Goal: Task Accomplishment & Management: Manage account settings

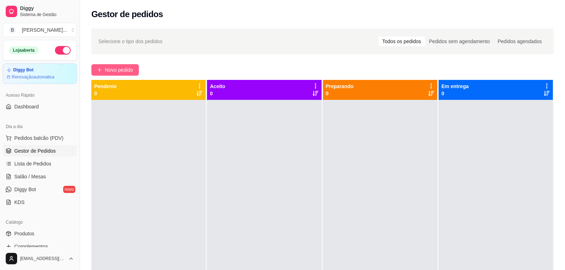
click at [124, 71] on span "Novo pedido" at bounding box center [119, 70] width 28 height 8
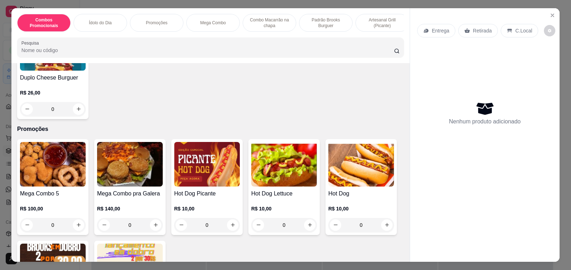
scroll to position [428, 0]
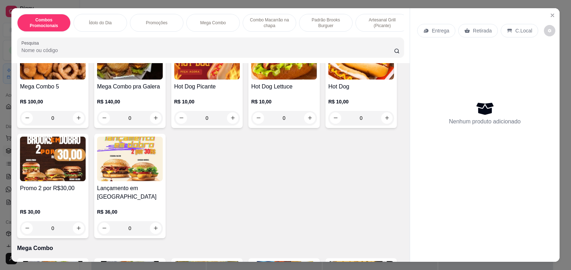
click at [61, 186] on div "Promo 2 por R$30,00 R$ 30,00 0" at bounding box center [52, 186] width 71 height 105
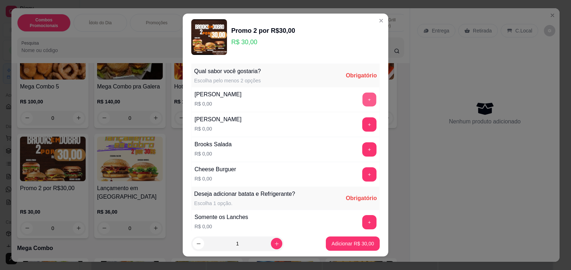
click at [362, 100] on button "+" at bounding box center [369, 99] width 14 height 14
click at [362, 174] on button "+" at bounding box center [369, 174] width 14 height 14
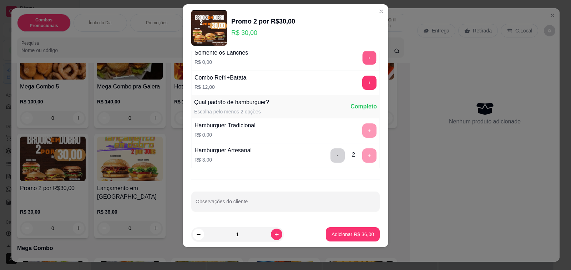
click at [362, 59] on button "+" at bounding box center [369, 58] width 14 height 14
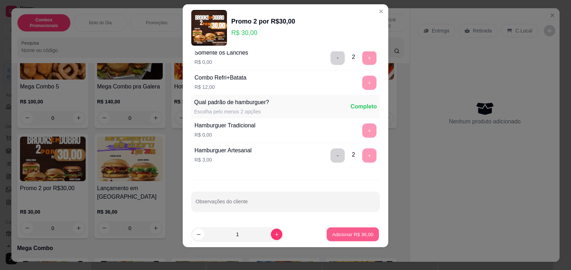
click at [345, 234] on p "Adicionar R$ 36,00" at bounding box center [352, 234] width 41 height 7
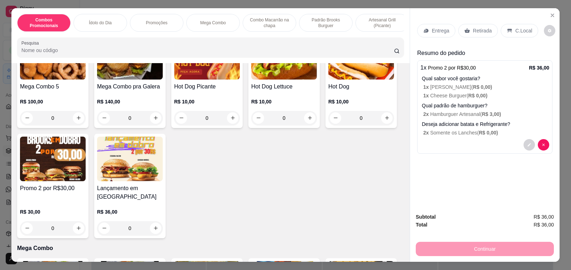
click at [59, 189] on h4 "Promo 2 por R$30,00" at bounding box center [53, 188] width 66 height 9
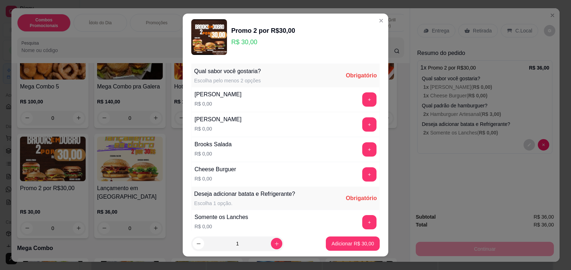
click at [362, 149] on button "+" at bounding box center [369, 149] width 14 height 14
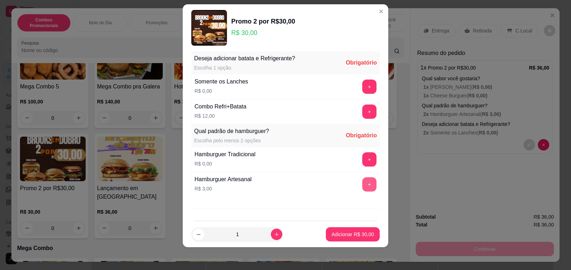
click at [362, 181] on button "+" at bounding box center [369, 184] width 14 height 14
click at [362, 88] on button "+" at bounding box center [369, 87] width 14 height 14
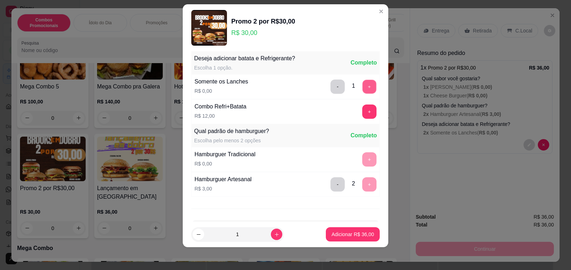
click at [362, 88] on button "+" at bounding box center [369, 87] width 14 height 14
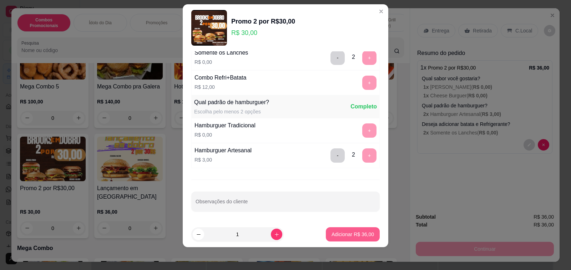
click at [347, 234] on p "Adicionar R$ 36,00" at bounding box center [352, 234] width 42 height 7
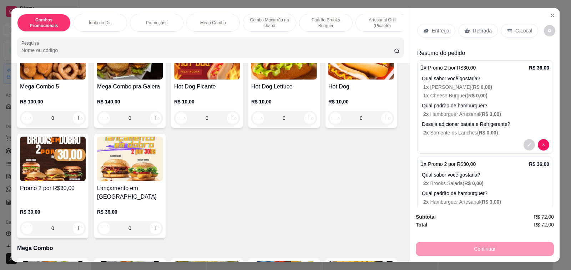
click at [474, 27] on p "Retirada" at bounding box center [482, 30] width 19 height 7
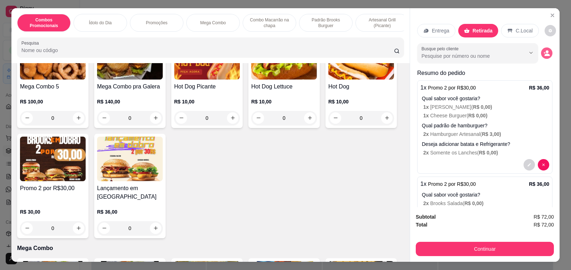
click at [544, 54] on icon "decrease-product-quantity" at bounding box center [546, 55] width 5 height 2
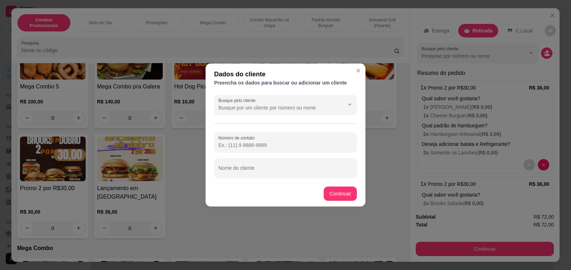
click at [258, 145] on input "Número de contato" at bounding box center [285, 145] width 134 height 7
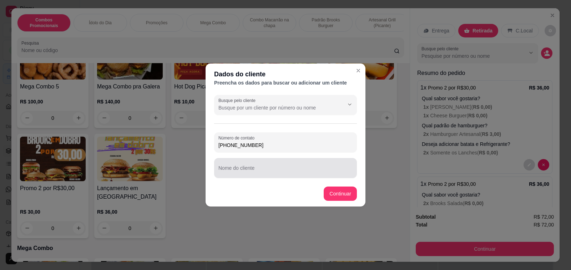
type input "[PHONE_NUMBER]"
click at [252, 174] on div at bounding box center [285, 168] width 134 height 14
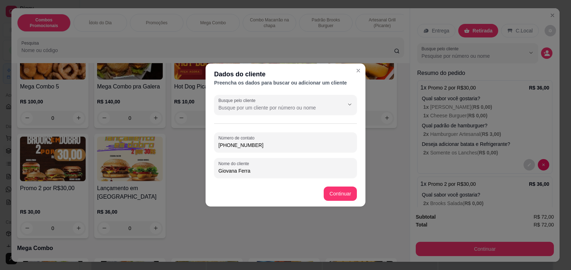
type input "[PERSON_NAME]"
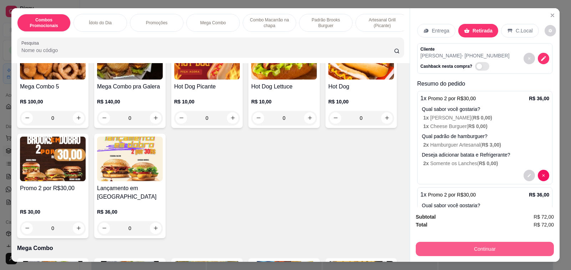
click at [473, 249] on button "Continuar" at bounding box center [485, 249] width 138 height 14
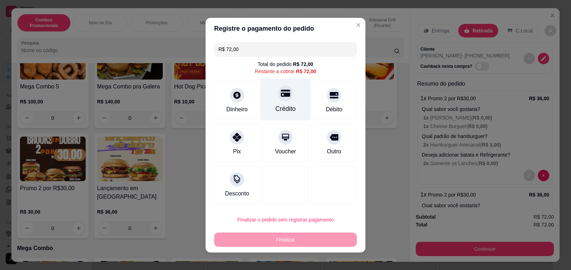
click at [285, 92] on div at bounding box center [286, 93] width 16 height 16
type input "R$ 0,00"
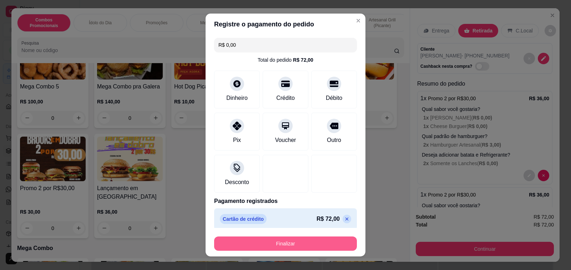
click at [288, 244] on button "Finalizar" at bounding box center [285, 244] width 143 height 14
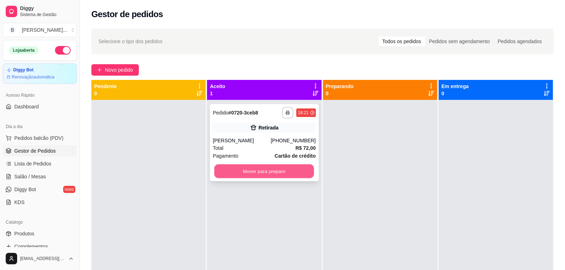
click at [257, 168] on button "Mover para preparo" at bounding box center [264, 171] width 100 height 14
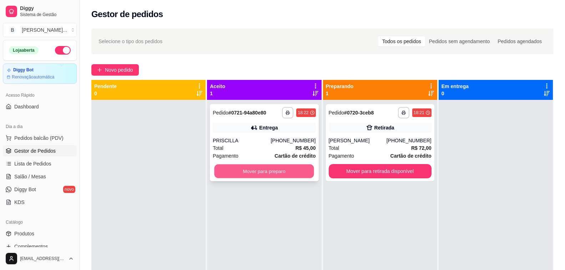
click at [264, 173] on button "Mover para preparo" at bounding box center [264, 171] width 100 height 14
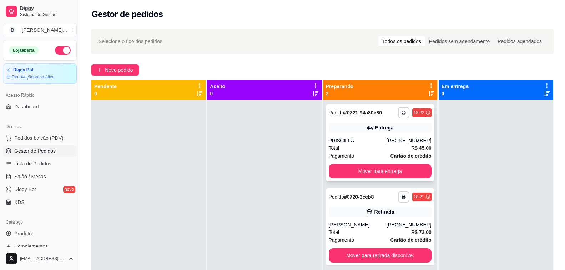
click at [360, 142] on div "PRISCILLA" at bounding box center [358, 140] width 58 height 7
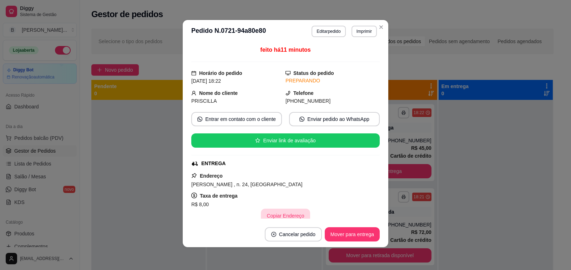
click at [278, 218] on button "Copiar Endereço" at bounding box center [285, 216] width 49 height 14
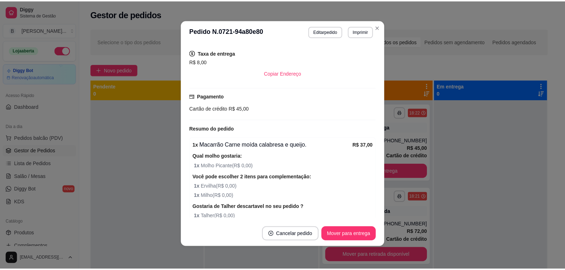
scroll to position [176, 0]
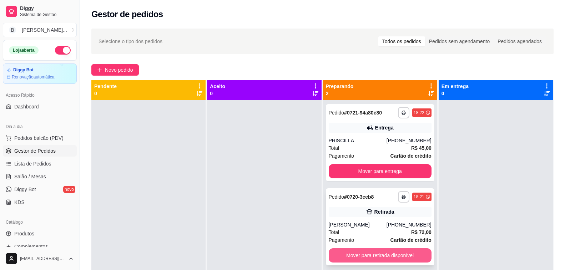
click at [365, 259] on button "Mover para retirada disponível" at bounding box center [380, 255] width 103 height 14
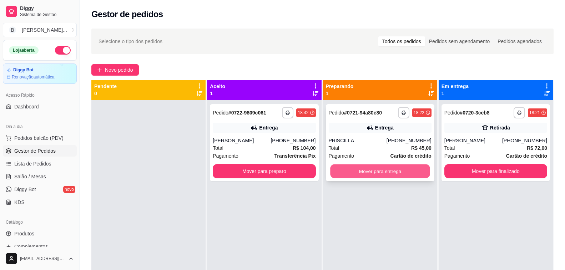
click at [370, 171] on button "Mover para entrega" at bounding box center [380, 171] width 100 height 14
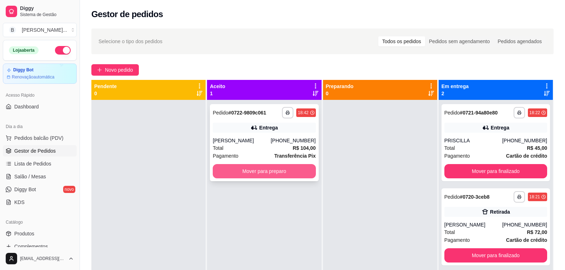
click at [252, 172] on button "Mover para preparo" at bounding box center [264, 171] width 103 height 14
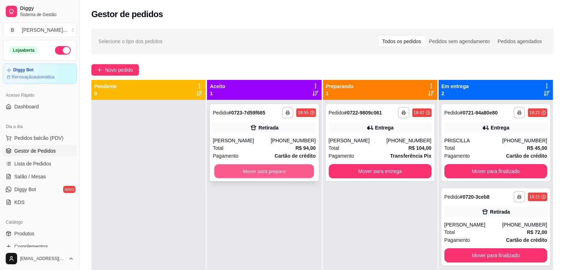
click at [258, 170] on button "Mover para preparo" at bounding box center [264, 171] width 100 height 14
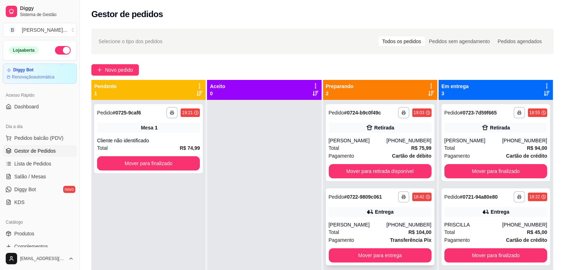
scroll to position [20, 0]
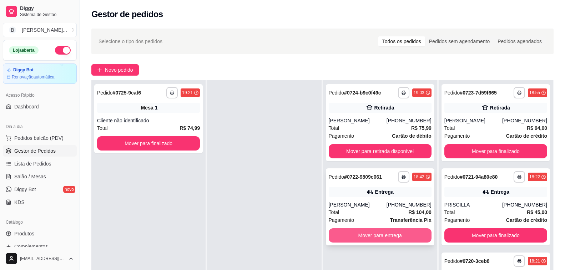
click at [372, 240] on button "Mover para entrega" at bounding box center [380, 235] width 103 height 14
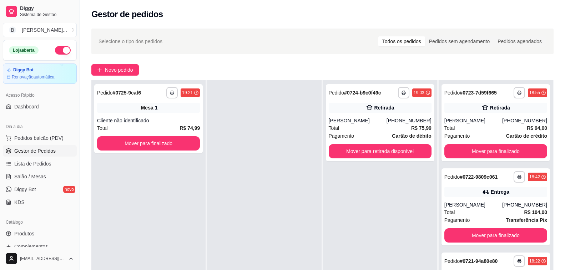
scroll to position [0, 0]
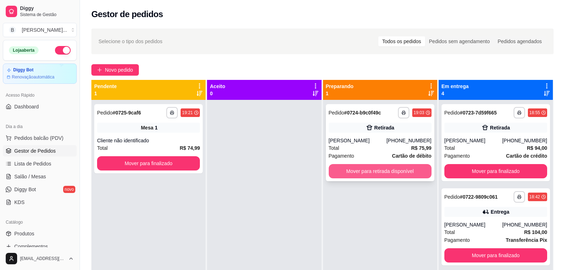
click at [373, 173] on button "Mover para retirada disponível" at bounding box center [380, 171] width 103 height 14
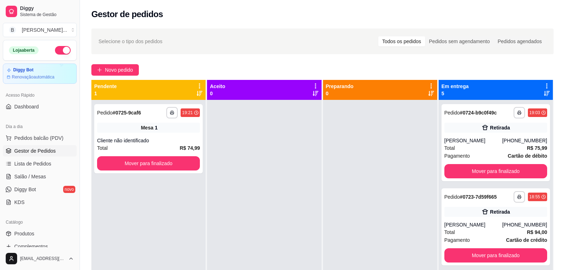
click at [196, 43] on div "Selecione o tipo dos pedidos Todos os pedidos Pedidos sem agendamento Pedidos a…" at bounding box center [322, 41] width 448 height 11
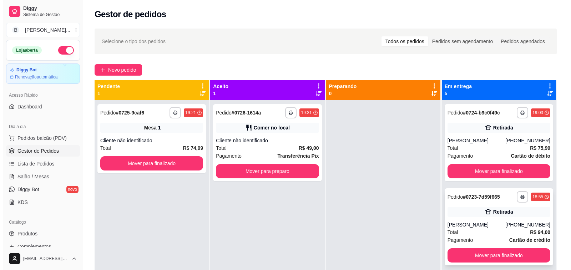
scroll to position [71, 0]
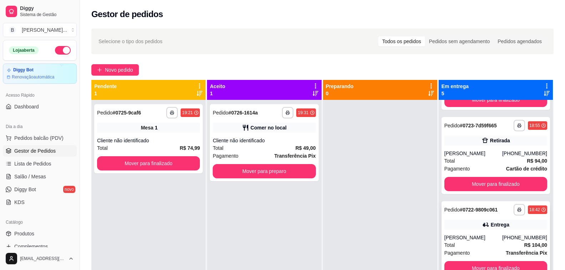
click at [474, 234] on div "**********" at bounding box center [495, 239] width 108 height 77
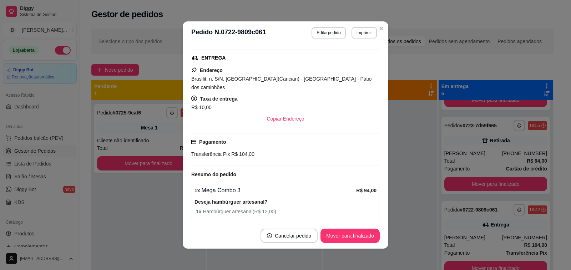
scroll to position [143, 0]
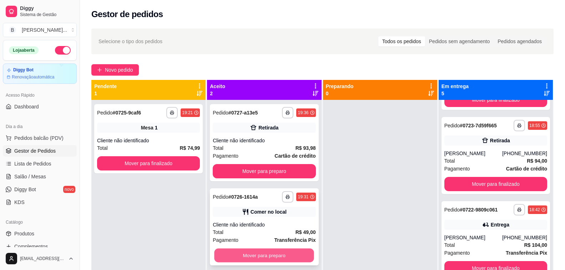
click at [231, 259] on button "Mover para preparo" at bounding box center [264, 256] width 100 height 14
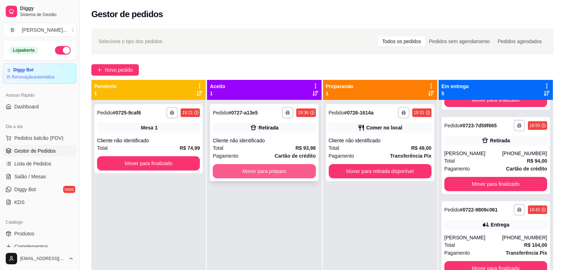
click at [252, 172] on button "Mover para preparo" at bounding box center [264, 171] width 103 height 14
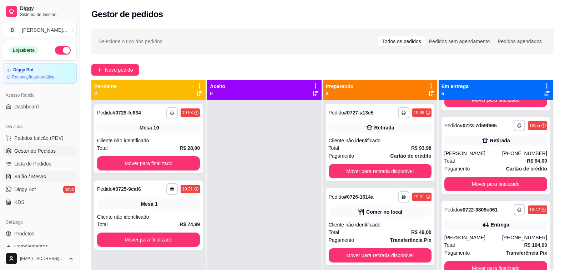
click at [37, 178] on span "Salão / Mesas" at bounding box center [30, 176] width 32 height 7
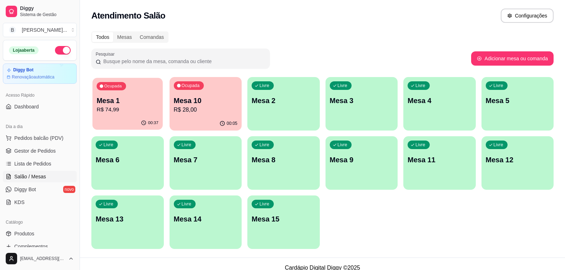
click at [129, 104] on p "Mesa 1" at bounding box center [128, 101] width 62 height 10
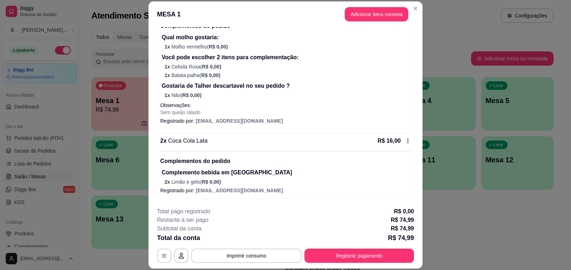
scroll to position [21, 0]
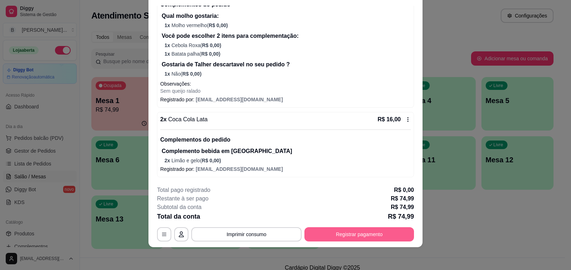
click at [347, 233] on button "Registrar pagamento" at bounding box center [359, 234] width 110 height 14
click at [331, 234] on button "Registrar pagamento" at bounding box center [359, 234] width 110 height 14
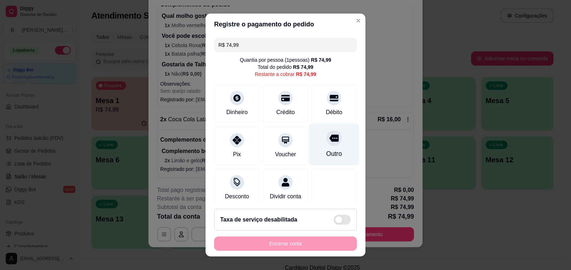
click at [329, 139] on icon at bounding box center [333, 137] width 9 height 7
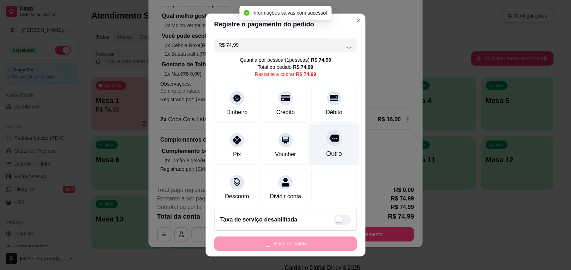
type input "R$ 0,00"
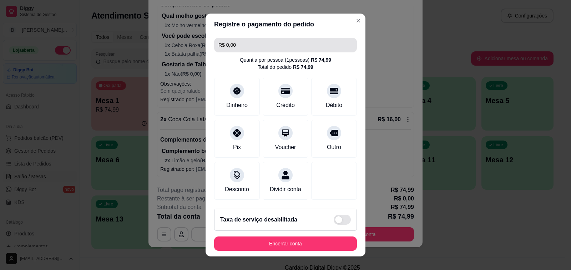
click at [288, 43] on input "R$ 0,00" at bounding box center [285, 45] width 134 height 14
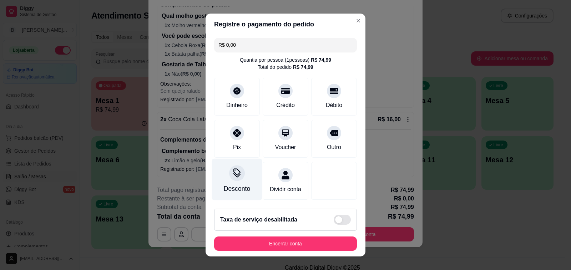
click at [228, 182] on div "Desconto" at bounding box center [237, 180] width 50 height 42
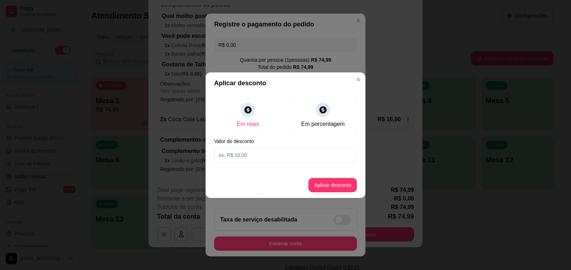
click at [282, 148] on input at bounding box center [285, 155] width 143 height 14
click at [288, 154] on input at bounding box center [285, 155] width 143 height 14
type input "15,00"
click at [339, 179] on button "Aplicar desconto" at bounding box center [332, 185] width 49 height 14
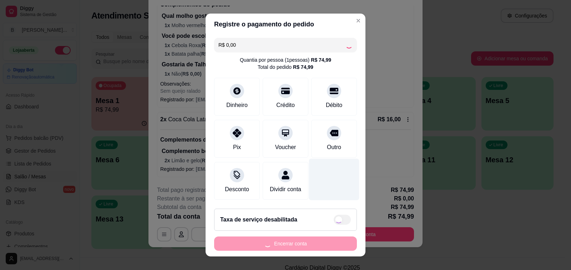
click at [339, 185] on div at bounding box center [334, 180] width 50 height 42
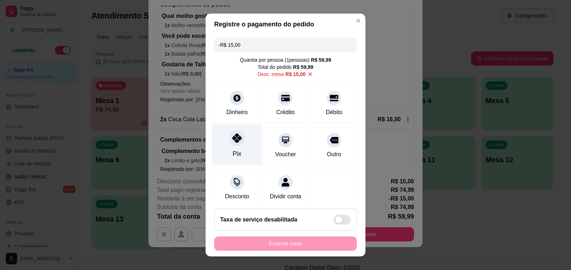
click at [234, 147] on div "Pix" at bounding box center [237, 145] width 50 height 42
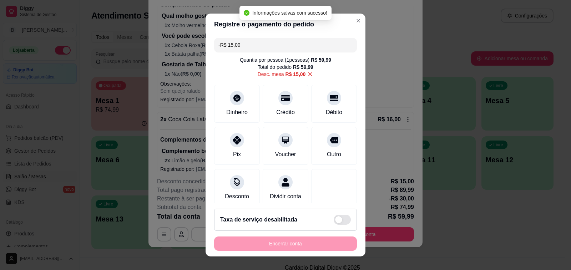
type input "-R$ 30,00"
click at [300, 245] on div "Encerrar conta" at bounding box center [285, 244] width 143 height 14
click at [302, 245] on div "Encerrar conta" at bounding box center [285, 244] width 143 height 14
click at [314, 250] on div "Encerrar conta" at bounding box center [285, 244] width 143 height 14
click at [335, 217] on span at bounding box center [342, 220] width 17 height 10
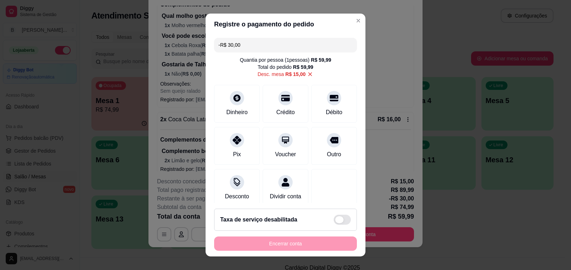
click at [335, 221] on input "checkbox" at bounding box center [335, 223] width 5 height 5
checkbox input "false"
type input "R$ 30,00"
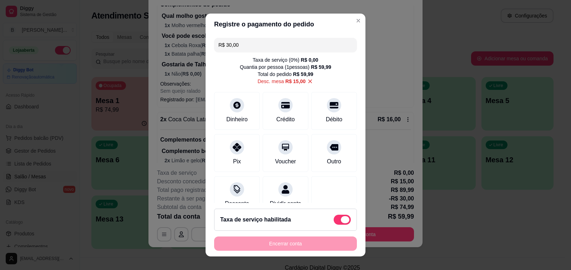
click at [341, 220] on span at bounding box center [345, 219] width 9 height 7
click at [334, 221] on input "checkbox" at bounding box center [335, 223] width 5 height 5
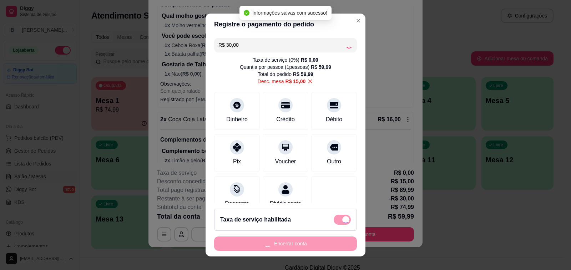
checkbox input "false"
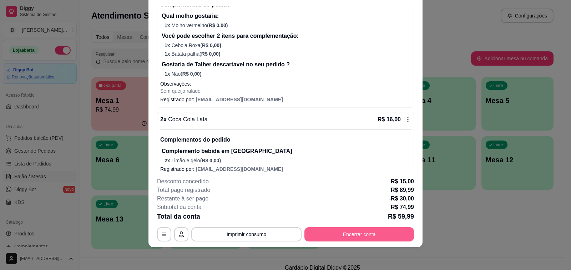
click at [369, 236] on button "Encerrar conta" at bounding box center [359, 234] width 110 height 14
click at [390, 230] on button "Encerrar conta" at bounding box center [359, 234] width 110 height 14
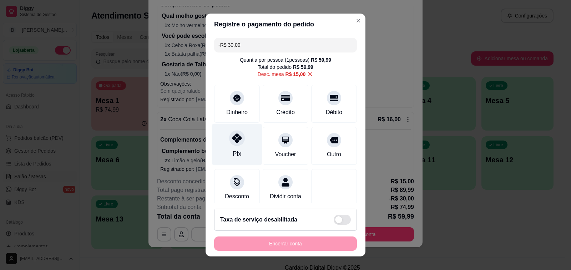
click at [230, 146] on div at bounding box center [237, 138] width 16 height 16
click at [274, 248] on div "Encerrar conta" at bounding box center [285, 244] width 143 height 14
click at [311, 218] on div "Taxa de serviço desabilitada" at bounding box center [285, 220] width 131 height 10
type input "R$ 60,00"
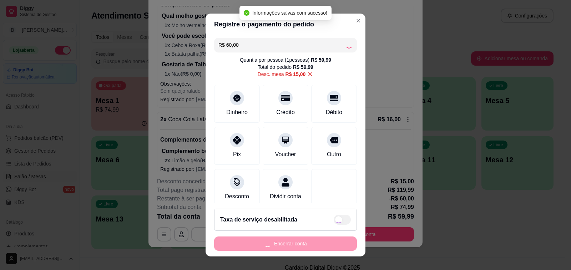
checkbox input "true"
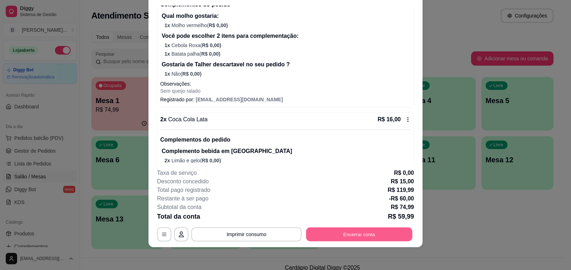
click at [370, 239] on button "Encerrar conta" at bounding box center [359, 235] width 106 height 14
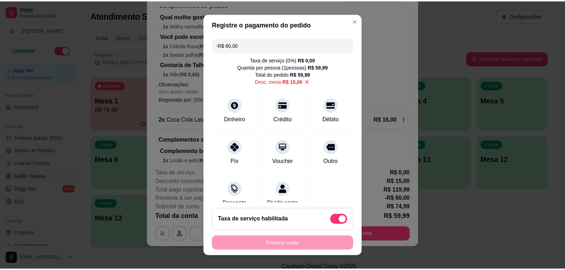
scroll to position [9, 0]
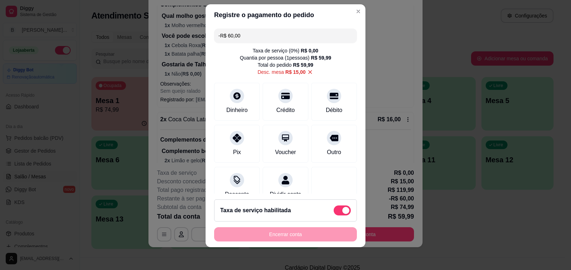
click at [322, 232] on div "Encerrar conta" at bounding box center [285, 234] width 143 height 14
click at [334, 207] on span at bounding box center [342, 210] width 17 height 10
click at [334, 212] on input "checkbox" at bounding box center [335, 214] width 5 height 5
checkbox input "true"
type input "R$ 60,00"
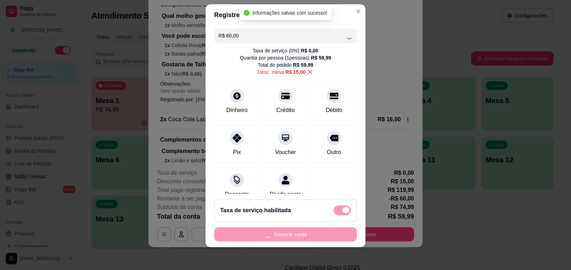
checkbox input "false"
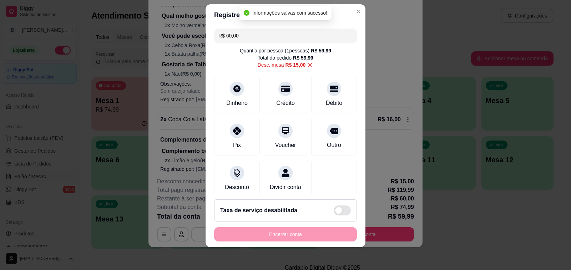
click at [300, 72] on div "R$ 60,00 Quantia por pessoa ( 1 pessoas) R$ 59,99 Total do pedido R$ 59,99 Desc…" at bounding box center [285, 110] width 160 height 168
click at [307, 64] on icon at bounding box center [310, 65] width 6 height 6
type input "-R$ 45,00"
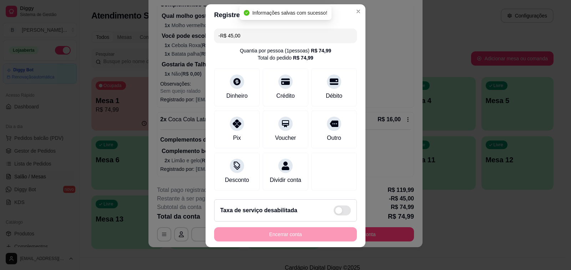
click at [310, 229] on div "Encerrar conta" at bounding box center [285, 234] width 143 height 14
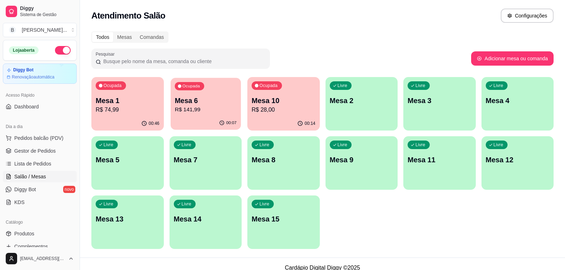
click at [211, 115] on div "Ocupada Mesa 6 R$ 141,99" at bounding box center [206, 97] width 70 height 39
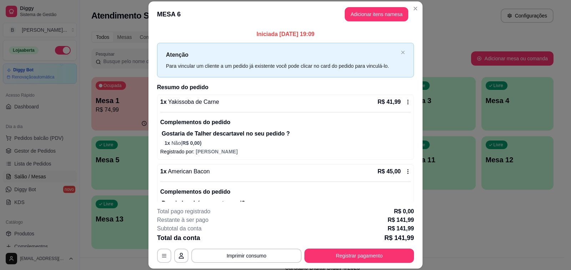
scroll to position [107, 0]
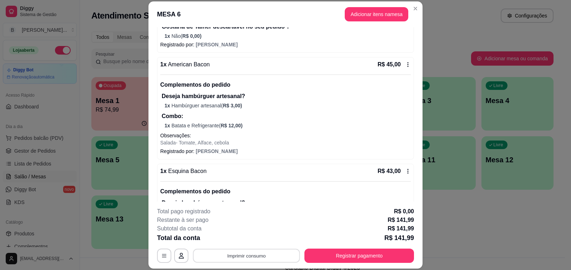
click at [270, 257] on button "Imprimir consumo" at bounding box center [246, 256] width 107 height 14
click at [255, 238] on button "Impressora" at bounding box center [246, 239] width 50 height 11
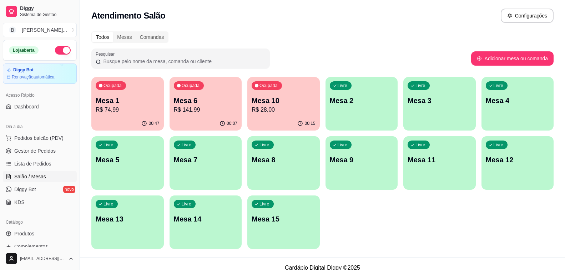
click at [115, 110] on p "R$ 74,99" at bounding box center [128, 110] width 64 height 9
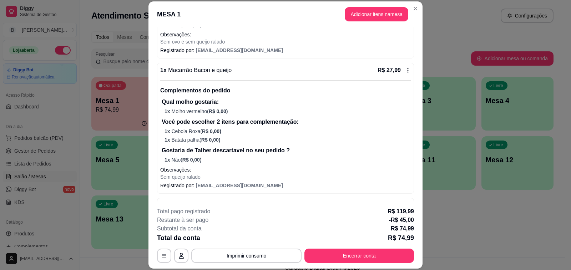
scroll to position [21, 0]
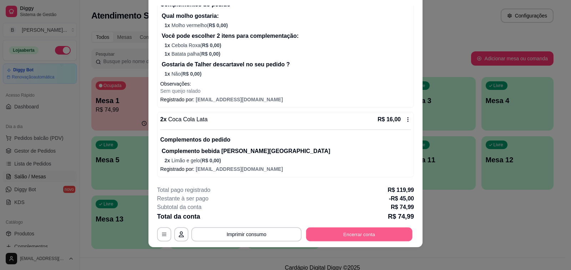
click at [355, 230] on button "Encerrar conta" at bounding box center [359, 235] width 106 height 14
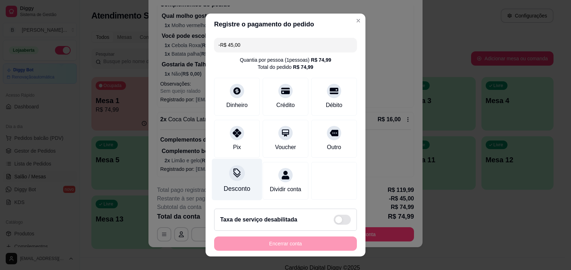
click at [229, 184] on div "Desconto" at bounding box center [237, 188] width 26 height 9
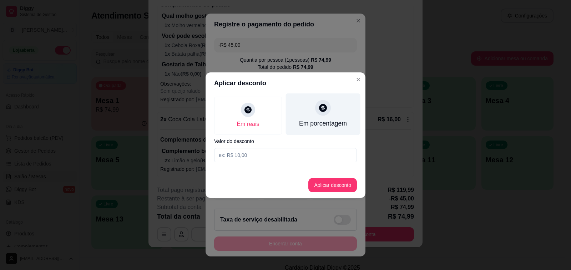
click at [333, 113] on div "Em porcentagem" at bounding box center [323, 114] width 75 height 42
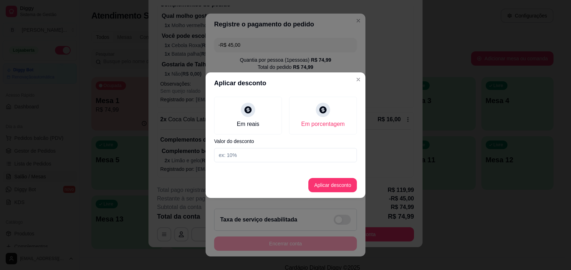
click at [307, 157] on input at bounding box center [285, 155] width 143 height 14
type input "20"
click at [335, 187] on button "Aplicar desconto" at bounding box center [332, 185] width 49 height 14
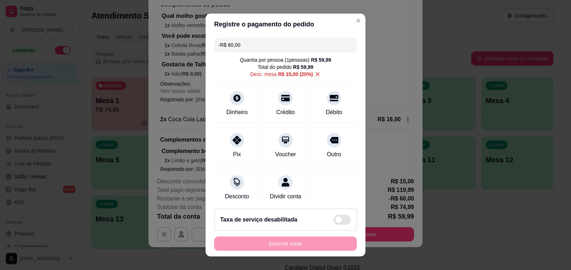
click at [308, 244] on div "Encerrar conta" at bounding box center [285, 244] width 143 height 14
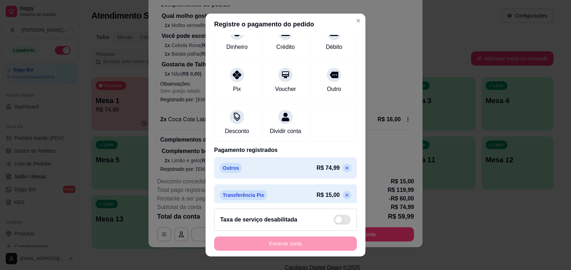
scroll to position [107, 0]
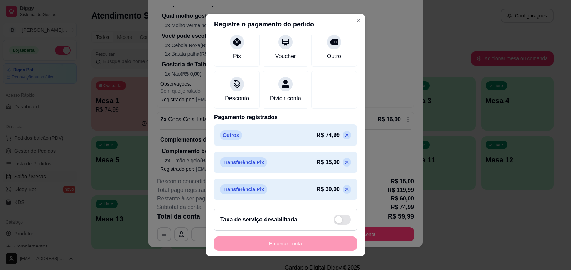
click at [342, 133] on p at bounding box center [346, 135] width 9 height 9
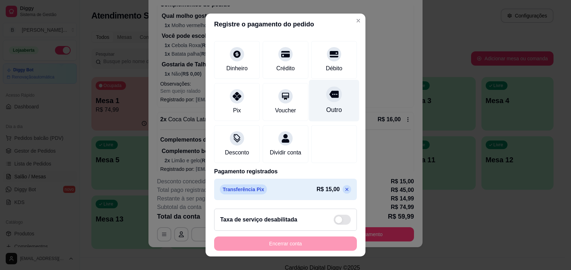
scroll to position [0, 0]
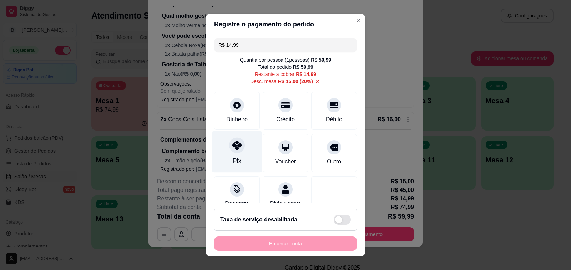
click at [241, 151] on div "Pix" at bounding box center [237, 152] width 50 height 42
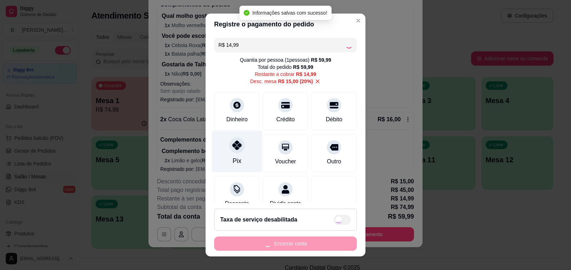
type input "R$ 0,00"
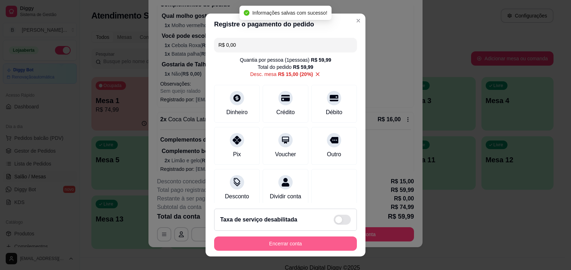
click at [302, 239] on button "Encerrar conta" at bounding box center [285, 244] width 143 height 14
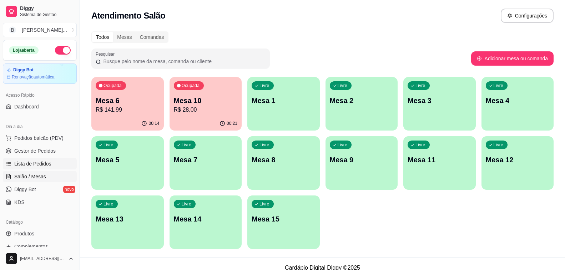
click at [45, 166] on span "Lista de Pedidos" at bounding box center [32, 163] width 37 height 7
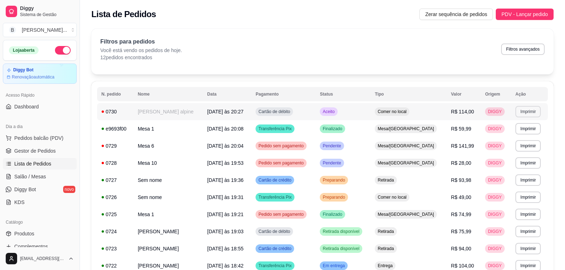
click at [524, 108] on button "Imprimir" at bounding box center [527, 111] width 25 height 11
click at [523, 133] on button "Impressora" at bounding box center [511, 136] width 50 height 11
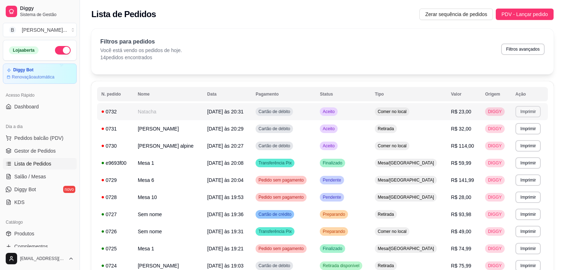
click at [519, 109] on button "Imprimir" at bounding box center [527, 111] width 25 height 11
click at [515, 134] on button "Impressora" at bounding box center [512, 136] width 50 height 11
click at [518, 126] on button "Imprimir" at bounding box center [527, 128] width 25 height 11
click at [517, 149] on button "Impressora" at bounding box center [512, 153] width 50 height 11
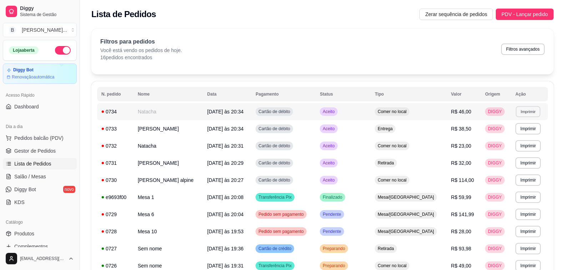
click at [529, 112] on button "Imprimir" at bounding box center [528, 111] width 25 height 11
click at [518, 141] on button "Impressora" at bounding box center [513, 136] width 52 height 11
click at [523, 124] on button "Imprimir" at bounding box center [527, 128] width 25 height 11
click at [523, 151] on button "Impressora" at bounding box center [513, 153] width 52 height 11
click at [522, 111] on button "Imprimir" at bounding box center [528, 111] width 25 height 11
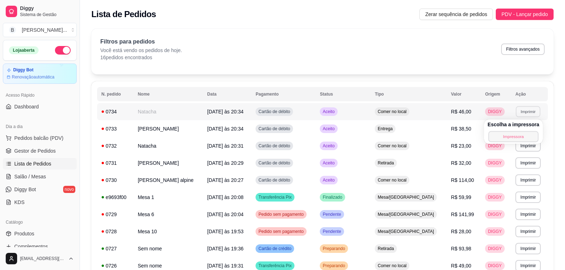
click at [516, 138] on button "Impressora" at bounding box center [513, 136] width 50 height 11
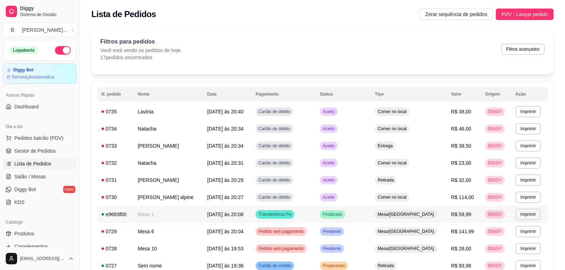
scroll to position [71, 0]
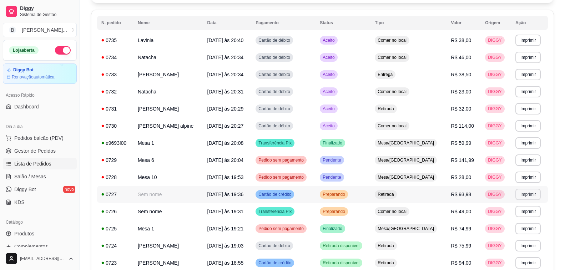
click at [515, 196] on button "Imprimir" at bounding box center [527, 194] width 25 height 11
click at [518, 220] on button "Impressora" at bounding box center [513, 219] width 52 height 11
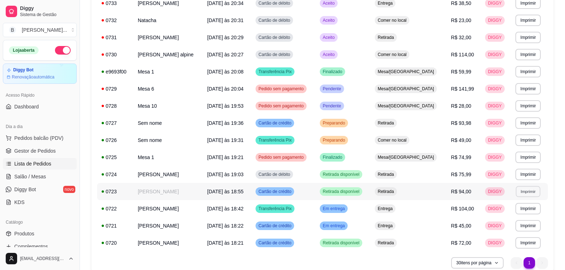
click at [527, 189] on button "Imprimir" at bounding box center [528, 191] width 25 height 11
click at [527, 218] on button "Impressora" at bounding box center [513, 216] width 50 height 11
click at [30, 178] on span "Salão / Mesas" at bounding box center [30, 176] width 32 height 7
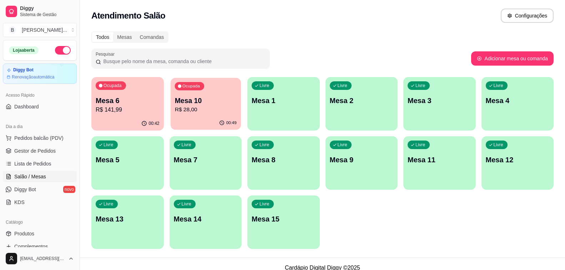
click at [191, 105] on p "Mesa 10" at bounding box center [205, 101] width 62 height 10
click at [214, 99] on p "Mesa 10" at bounding box center [206, 101] width 64 height 10
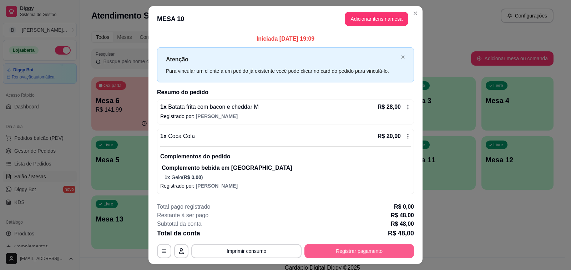
click at [371, 253] on button "Registrar pagamento" at bounding box center [359, 251] width 110 height 14
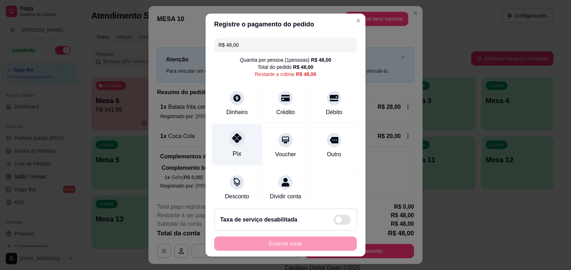
click at [242, 138] on div "Pix" at bounding box center [237, 145] width 50 height 42
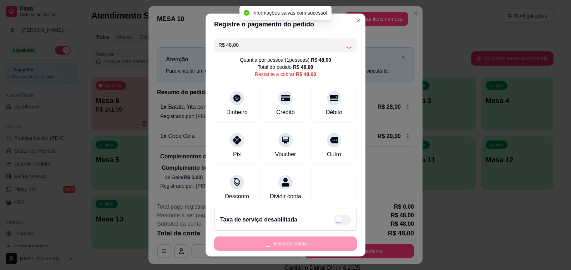
type input "R$ 0,00"
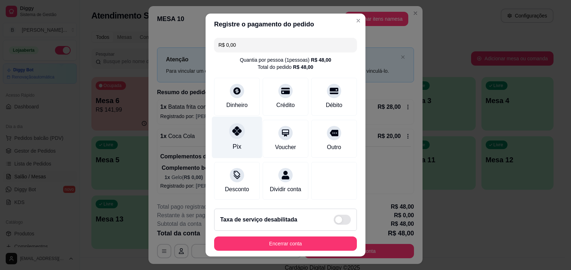
click at [229, 131] on div at bounding box center [237, 131] width 16 height 16
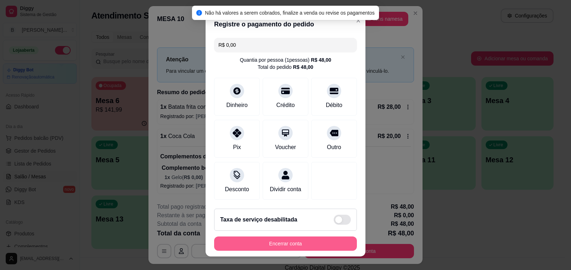
click at [288, 248] on button "Encerrar conta" at bounding box center [285, 244] width 143 height 14
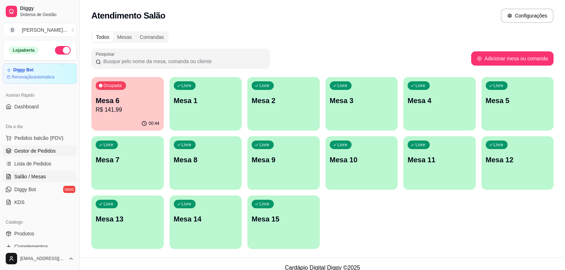
click at [51, 148] on span "Gestor de Pedidos" at bounding box center [34, 150] width 41 height 7
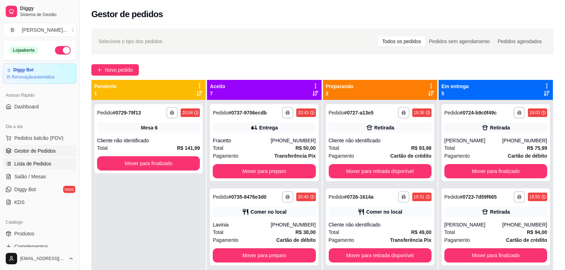
click at [47, 160] on span "Lista de Pedidos" at bounding box center [32, 163] width 37 height 7
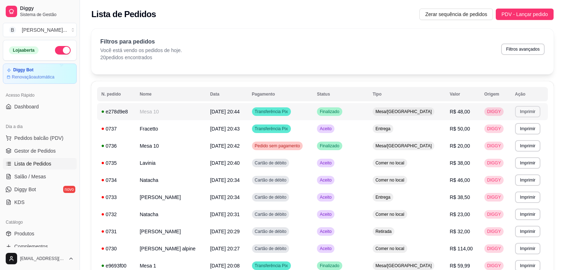
click at [526, 112] on button "Imprimir" at bounding box center [527, 111] width 25 height 11
click at [511, 137] on button "Impressora" at bounding box center [513, 136] width 50 height 11
click at [525, 130] on button "Imprimir" at bounding box center [527, 128] width 25 height 11
click at [526, 154] on button "Impressora" at bounding box center [513, 153] width 52 height 11
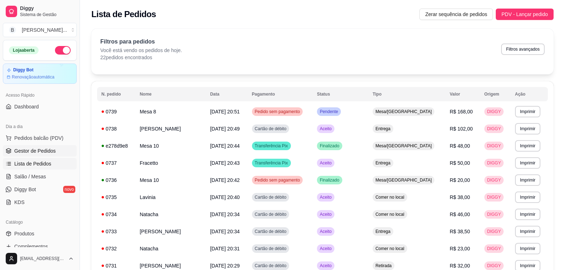
click at [36, 152] on span "Gestor de Pedidos" at bounding box center [34, 150] width 41 height 7
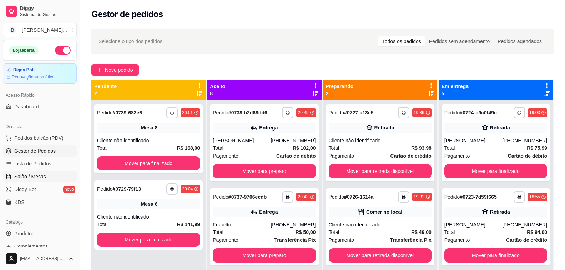
click at [30, 177] on span "Salão / Mesas" at bounding box center [30, 176] width 32 height 7
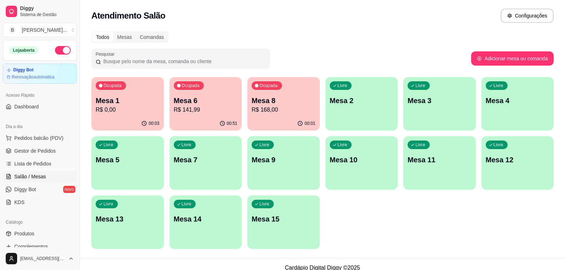
click at [217, 108] on p "R$ 141,99" at bounding box center [206, 110] width 64 height 9
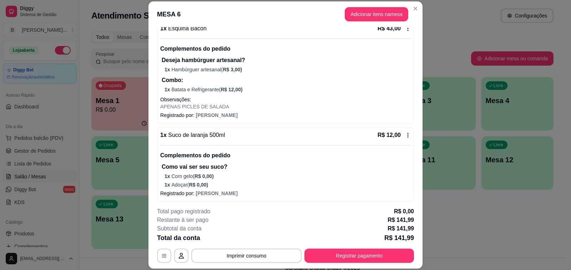
scroll to position [253, 0]
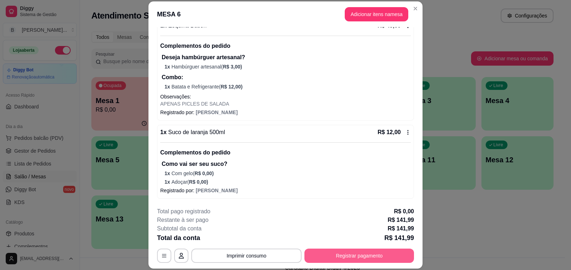
click at [350, 258] on button "Registrar pagamento" at bounding box center [359, 256] width 110 height 14
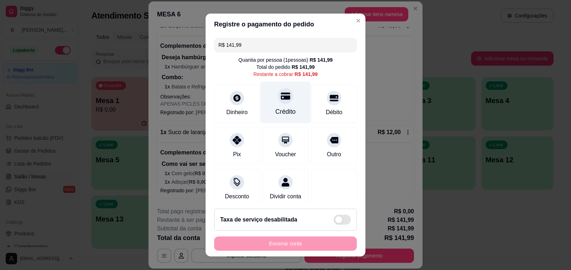
click at [282, 102] on div "Crédito" at bounding box center [285, 103] width 50 height 42
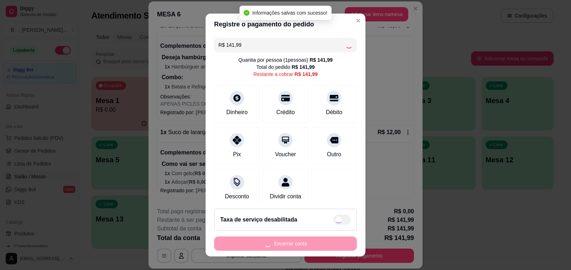
click at [295, 245] on div "Encerrar conta" at bounding box center [285, 244] width 143 height 14
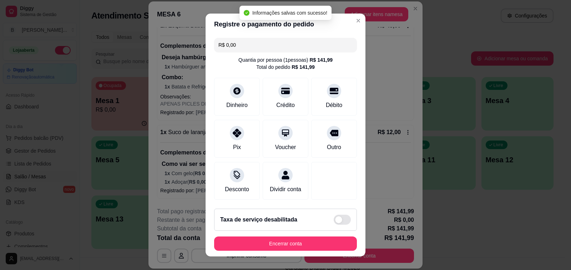
type input "R$ 0,00"
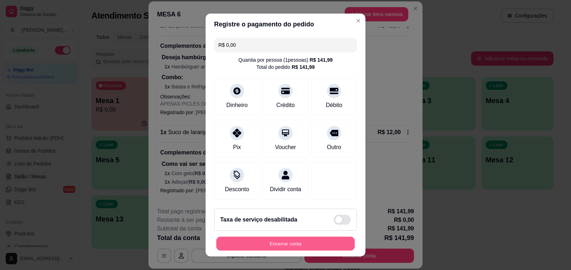
click at [300, 242] on button "Encerrar conta" at bounding box center [285, 244] width 138 height 14
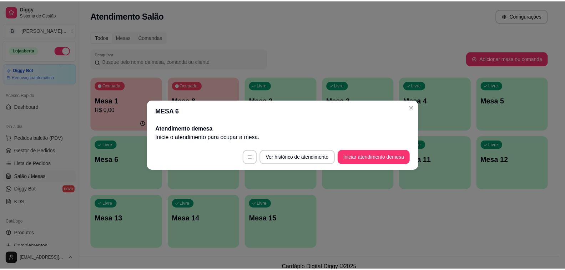
scroll to position [0, 0]
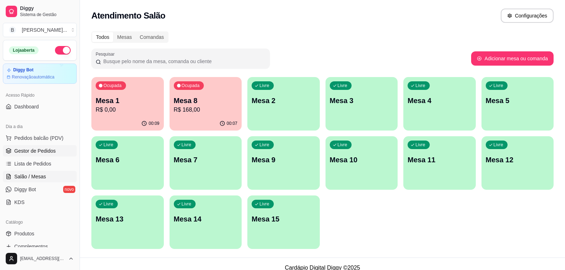
click at [44, 149] on span "Gestor de Pedidos" at bounding box center [34, 150] width 41 height 7
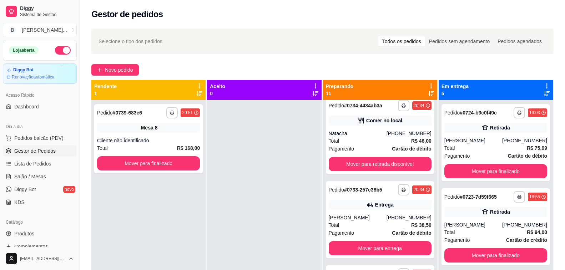
scroll to position [464, 0]
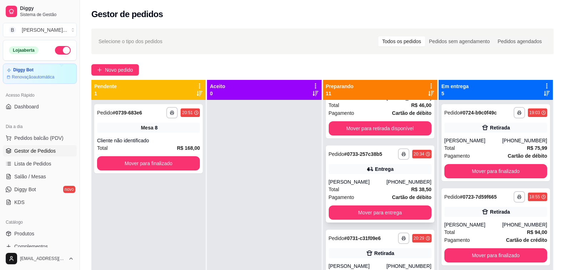
click at [378, 175] on div "**********" at bounding box center [380, 184] width 108 height 77
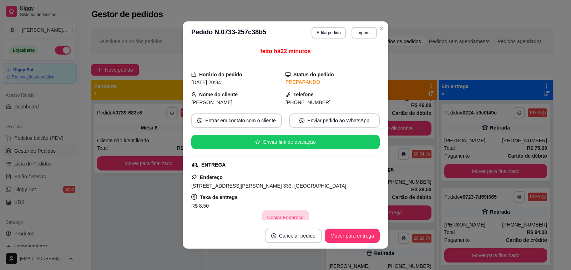
click at [278, 218] on button "Copiar Endereço" at bounding box center [285, 217] width 47 height 14
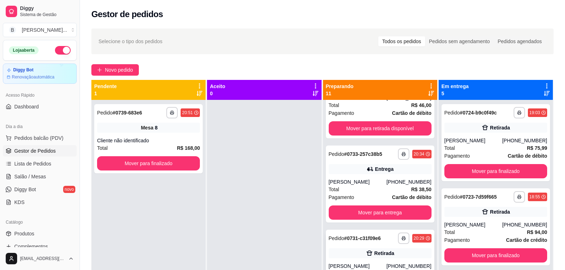
scroll to position [499, 0]
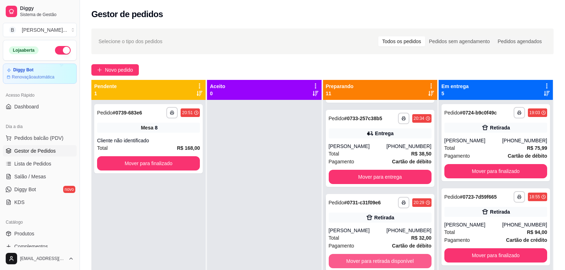
click at [355, 265] on button "Mover para retirada disponível" at bounding box center [380, 261] width 103 height 14
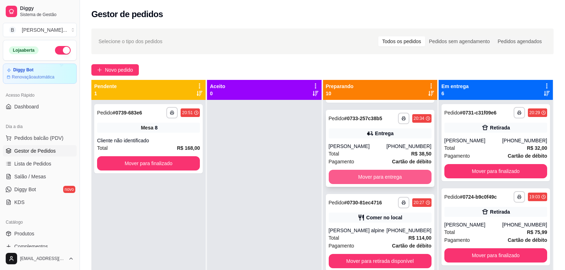
click at [343, 179] on button "Mover para entrega" at bounding box center [380, 177] width 103 height 14
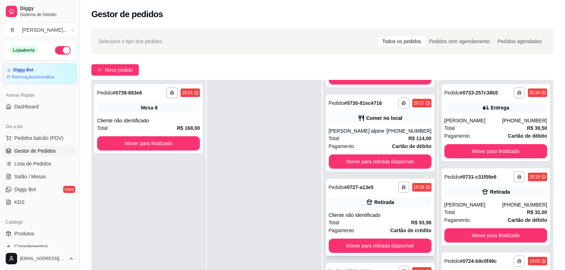
scroll to position [107, 0]
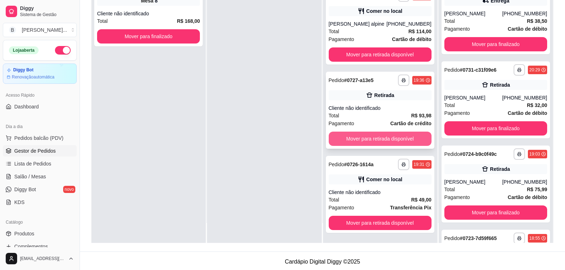
click at [357, 137] on button "Mover para retirada disponível" at bounding box center [380, 139] width 103 height 14
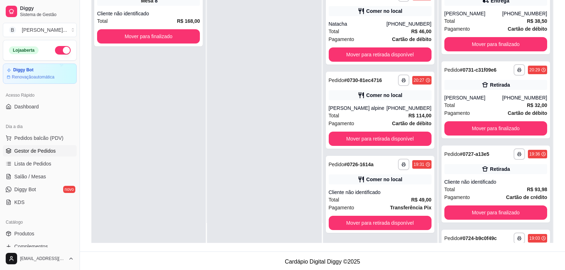
scroll to position [579, 0]
click at [366, 223] on button "Mover para retirada disponível" at bounding box center [380, 223] width 103 height 14
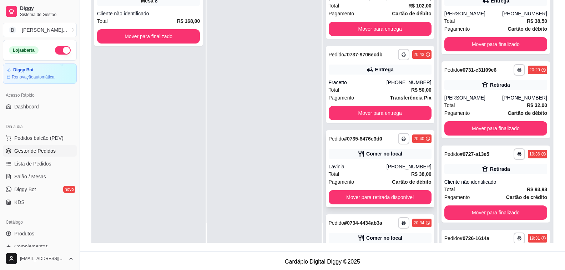
scroll to position [281, 0]
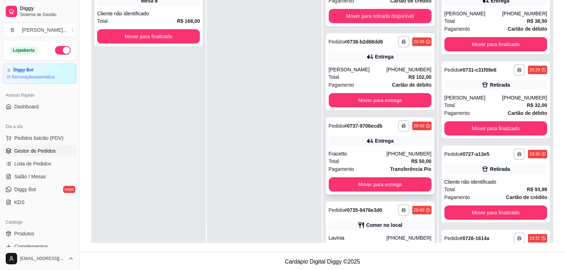
click at [356, 152] on div "Fracetto" at bounding box center [358, 153] width 58 height 7
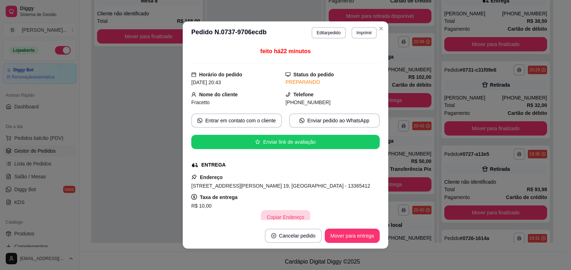
click at [280, 217] on button "Copiar Endereço" at bounding box center [285, 217] width 49 height 14
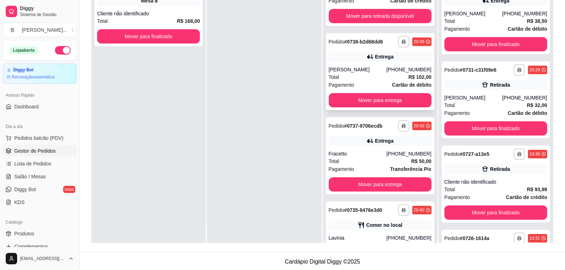
click at [357, 76] on div "Total R$ 102,00" at bounding box center [380, 77] width 103 height 8
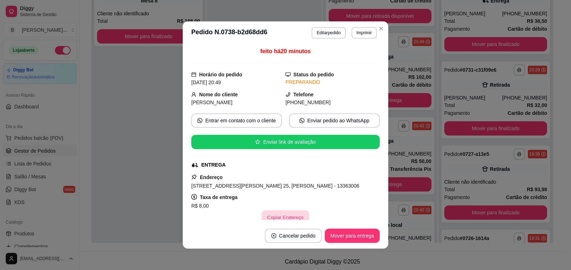
click at [286, 216] on button "Copiar Endereço" at bounding box center [285, 217] width 47 height 14
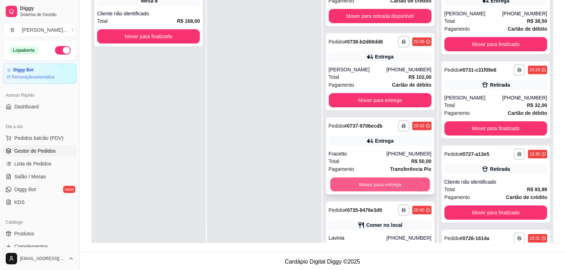
click at [359, 185] on button "Mover para entrega" at bounding box center [380, 185] width 100 height 14
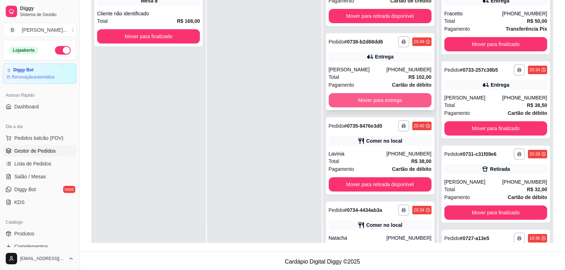
click at [367, 102] on button "Mover para entrega" at bounding box center [380, 100] width 103 height 14
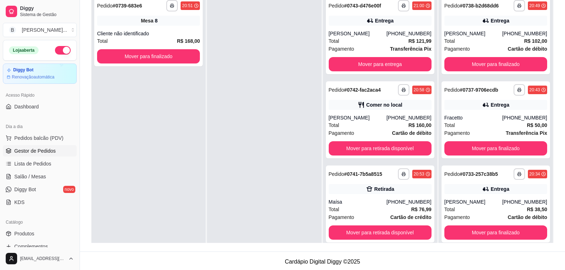
scroll to position [0, 0]
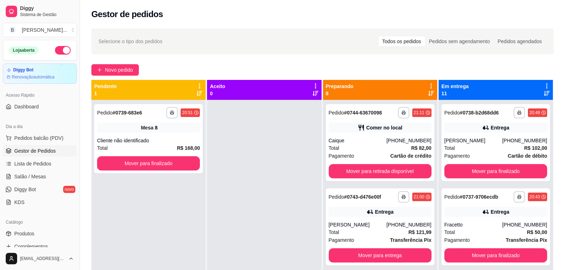
click at [267, 169] on div at bounding box center [264, 235] width 114 height 270
click at [428, 94] on icon at bounding box center [431, 94] width 6 height 6
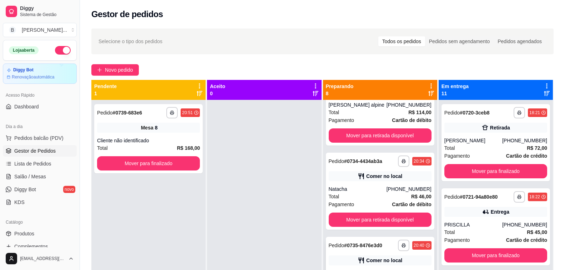
scroll to position [107, 0]
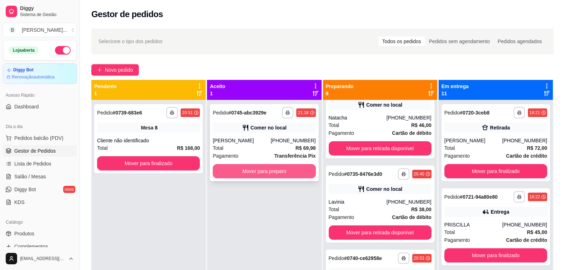
click at [253, 168] on button "Mover para preparo" at bounding box center [264, 171] width 103 height 14
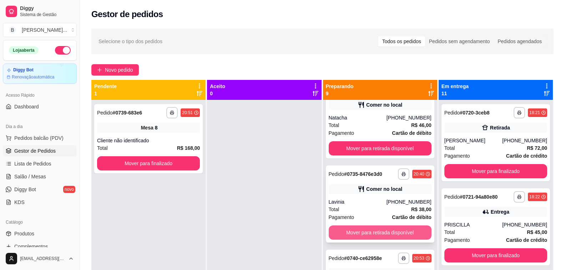
click at [381, 232] on button "Mover para retirada disponível" at bounding box center [380, 232] width 103 height 14
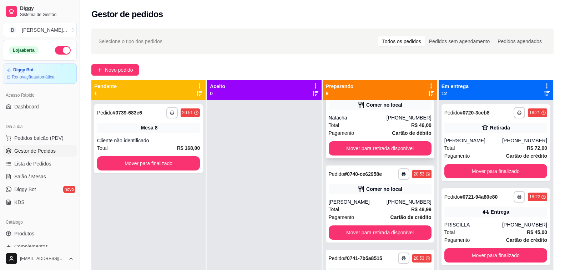
scroll to position [0, 0]
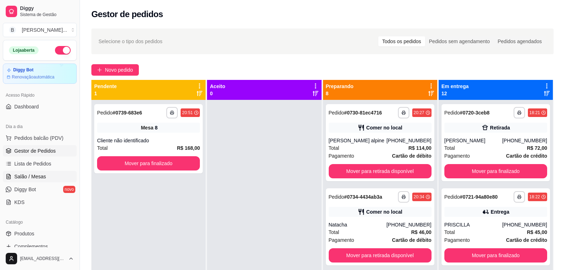
click at [37, 181] on link "Salão / Mesas" at bounding box center [40, 176] width 74 height 11
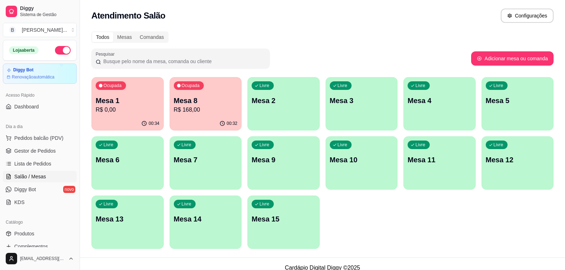
click at [228, 93] on div "Ocupada Mesa 8 R$ 168,00" at bounding box center [205, 97] width 72 height 40
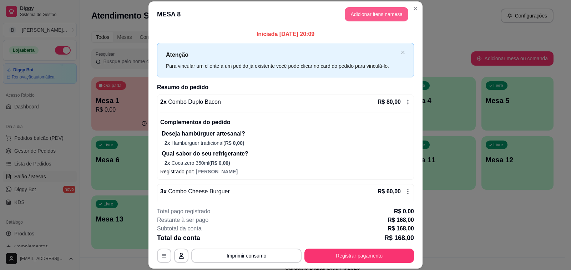
click at [381, 19] on button "Adicionar itens na mesa" at bounding box center [377, 14] width 64 height 14
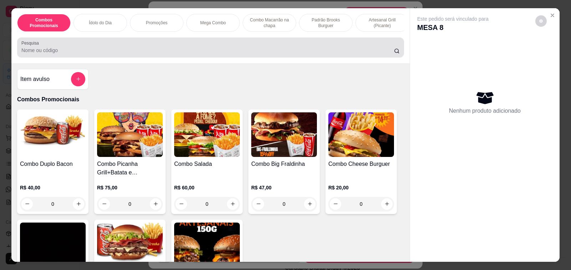
click at [123, 54] on input "Pesquisa" at bounding box center [207, 50] width 372 height 7
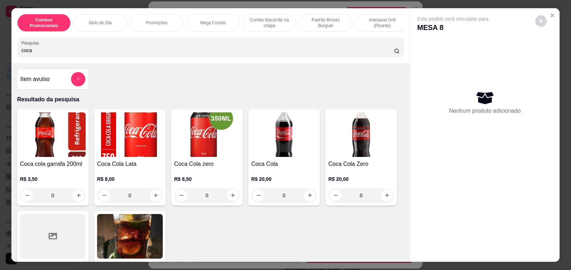
click at [122, 54] on input "coca" at bounding box center [207, 50] width 372 height 7
type input "coca"
click at [153, 198] on div "0" at bounding box center [130, 195] width 66 height 14
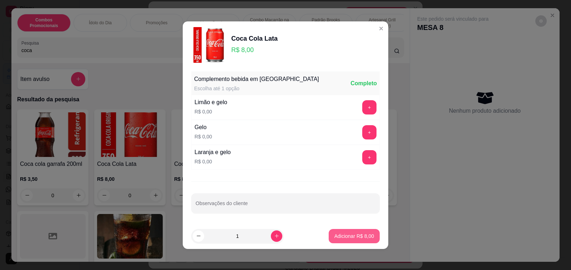
click at [336, 238] on p "Adicionar R$ 8,00" at bounding box center [354, 236] width 40 height 7
type input "1"
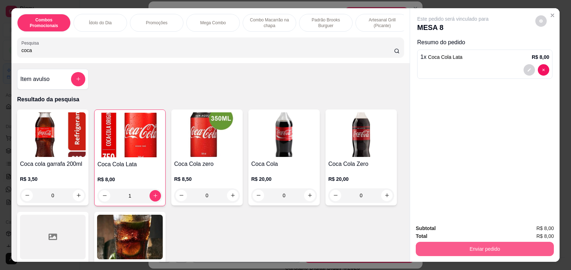
click at [466, 247] on button "Enviar pedido" at bounding box center [485, 249] width 138 height 14
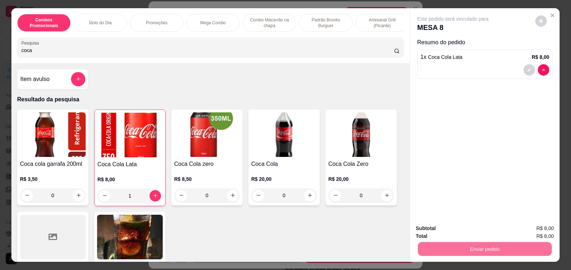
click at [467, 232] on button "Não registrar e enviar pedido" at bounding box center [460, 229] width 74 height 14
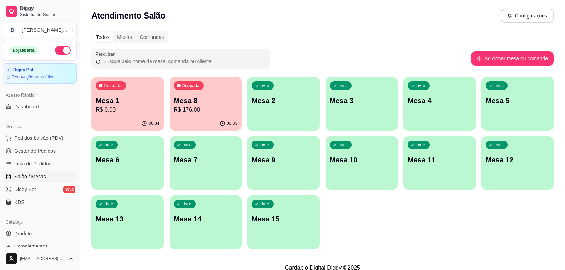
click at [127, 102] on p "Mesa 1" at bounding box center [128, 101] width 64 height 10
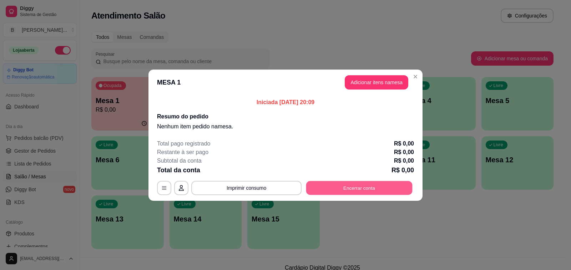
click at [352, 186] on button "Encerrar conta" at bounding box center [359, 188] width 106 height 14
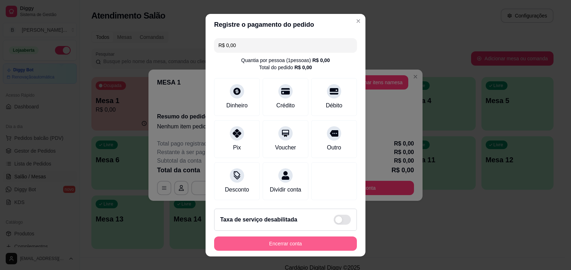
click at [247, 245] on button "Encerrar conta" at bounding box center [285, 244] width 143 height 14
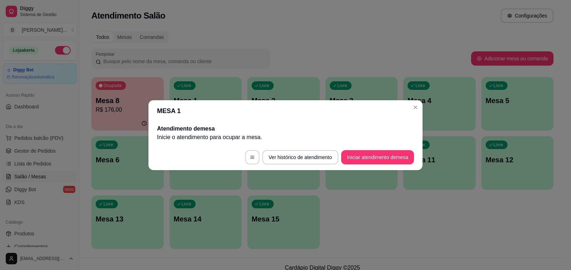
click at [452, 206] on div "Ocupada Mesa 8 R$ 176,00 00:33 Livre Mesa 1 Livre Mesa 2 Livre Mesa 3 Livre Mes…" at bounding box center [322, 163] width 462 height 172
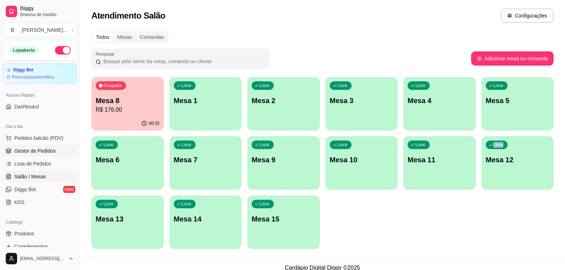
click at [51, 153] on span "Gestor de Pedidos" at bounding box center [34, 150] width 41 height 7
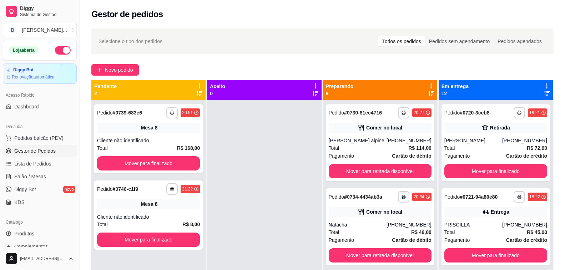
click at [428, 92] on icon at bounding box center [431, 93] width 6 height 5
click at [428, 94] on icon at bounding box center [431, 94] width 6 height 6
click at [382, 143] on div "[PERSON_NAME]" at bounding box center [358, 140] width 58 height 7
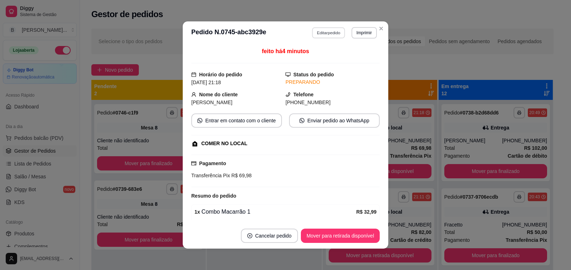
click at [329, 33] on button "Editar pedido" at bounding box center [328, 32] width 33 height 11
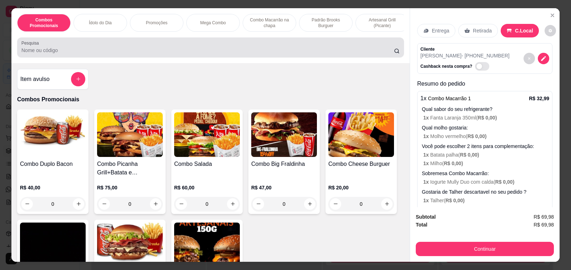
click at [97, 51] on input "Pesquisa" at bounding box center [207, 50] width 372 height 7
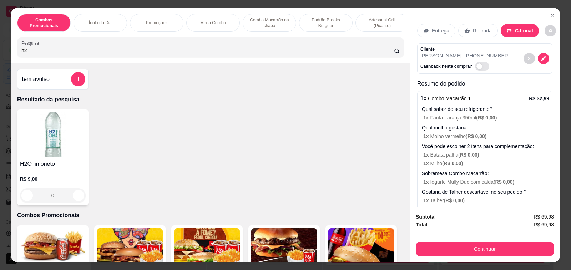
type input "h2"
click at [77, 199] on div "0" at bounding box center [53, 195] width 66 height 14
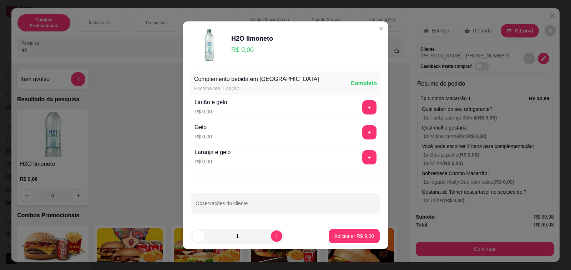
click at [354, 237] on p "Adicionar R$ 9,00" at bounding box center [354, 236] width 40 height 7
type input "1"
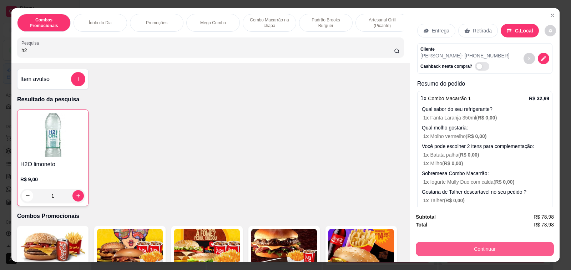
click at [496, 250] on button "Continuar" at bounding box center [485, 249] width 138 height 14
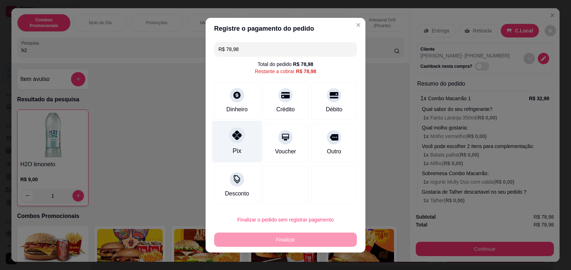
click at [229, 139] on div at bounding box center [237, 135] width 16 height 16
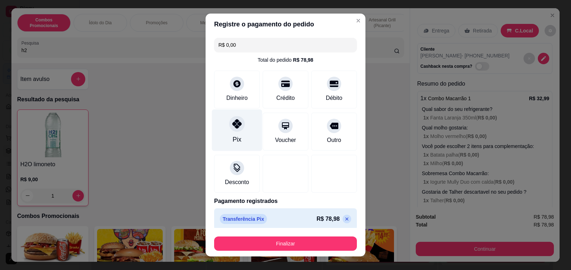
type input "R$ 0,00"
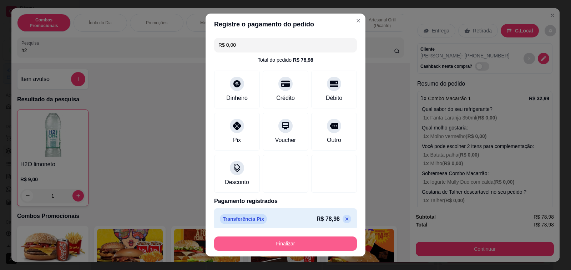
click at [279, 242] on button "Finalizar" at bounding box center [285, 244] width 143 height 14
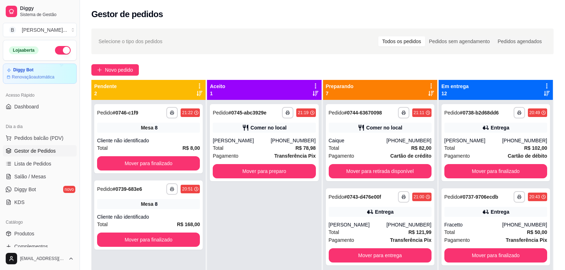
click at [428, 92] on icon at bounding box center [431, 93] width 6 height 5
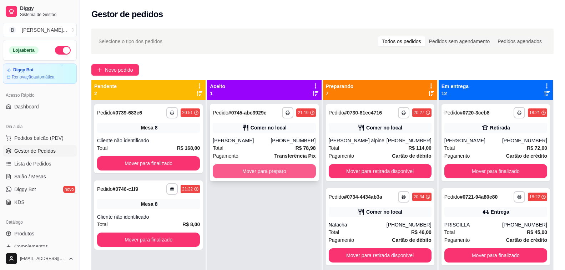
click at [281, 171] on button "Mover para preparo" at bounding box center [264, 171] width 103 height 14
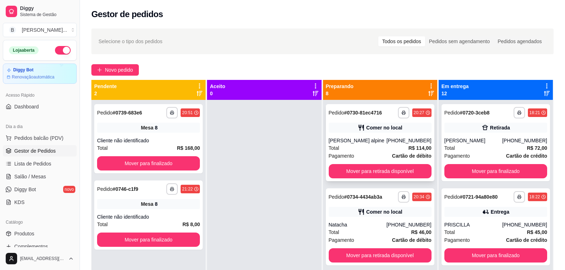
click at [370, 134] on div "**********" at bounding box center [380, 142] width 108 height 77
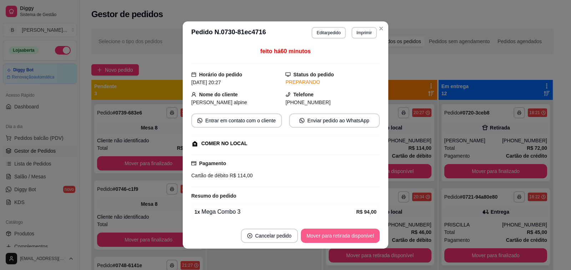
click at [333, 237] on button "Mover para retirada disponível" at bounding box center [340, 236] width 79 height 14
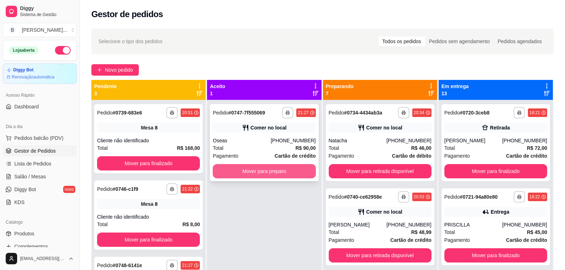
click at [279, 174] on button "Mover para preparo" at bounding box center [264, 171] width 103 height 14
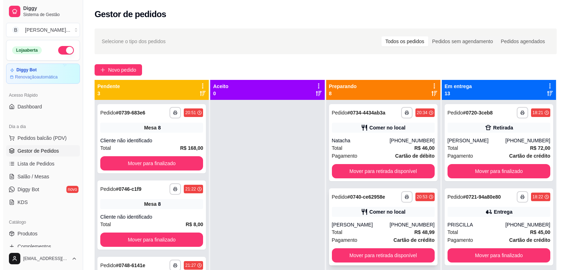
scroll to position [71, 0]
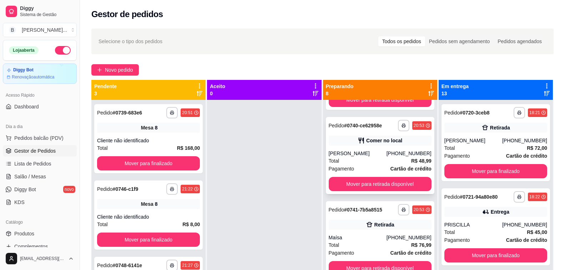
click at [359, 152] on div "[PERSON_NAME]" at bounding box center [358, 153] width 58 height 7
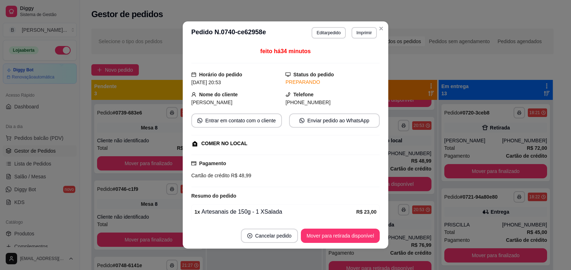
scroll to position [36, 0]
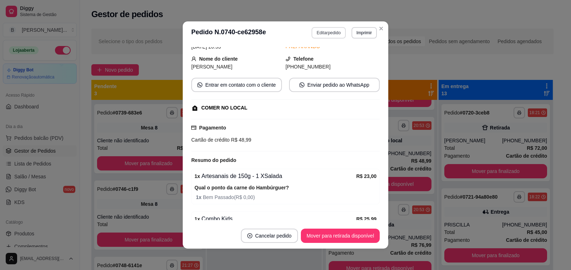
click at [333, 33] on button "Editar pedido" at bounding box center [328, 32] width 34 height 11
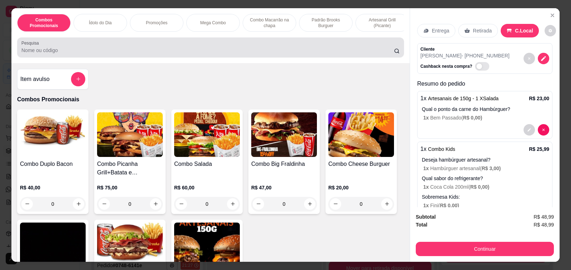
click at [219, 54] on input "Pesquisa" at bounding box center [207, 50] width 372 height 7
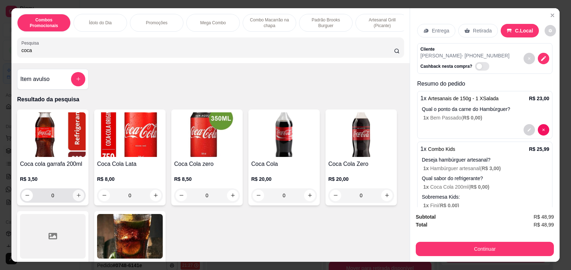
type input "coca"
click at [76, 197] on icon "increase-product-quantity" at bounding box center [78, 195] width 5 height 5
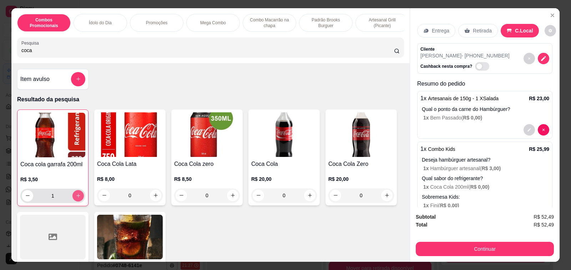
type input "1"
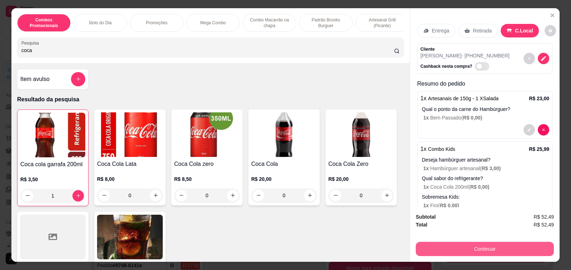
click at [451, 247] on button "Continuar" at bounding box center [485, 249] width 138 height 14
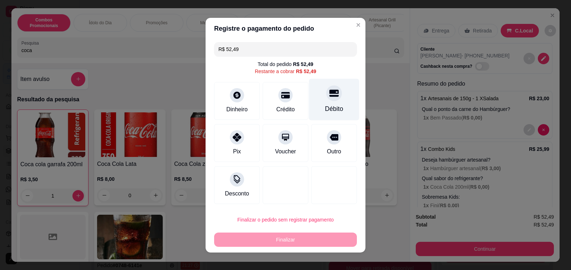
click at [336, 99] on div "Débito" at bounding box center [334, 99] width 50 height 42
type input "R$ 0,00"
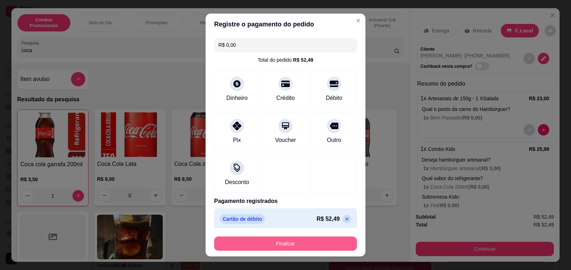
click at [293, 243] on button "Finalizar" at bounding box center [285, 244] width 143 height 14
click at [293, 243] on div "Finalizar" at bounding box center [285, 244] width 143 height 14
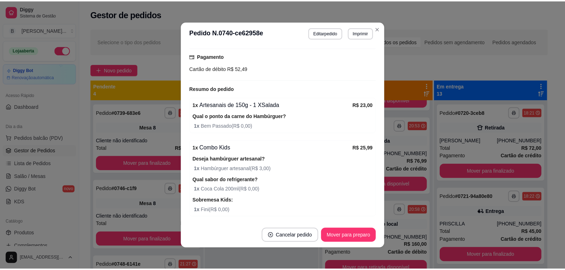
scroll to position [158, 0]
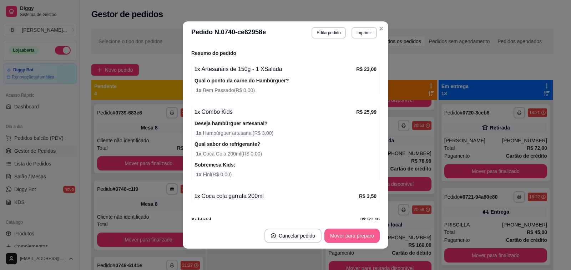
click at [350, 234] on button "Mover para preparo" at bounding box center [351, 236] width 55 height 14
click at [326, 238] on button "Mover para retirada disponível" at bounding box center [340, 236] width 79 height 14
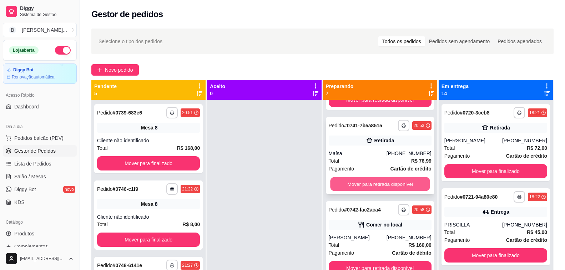
click at [365, 184] on button "Mover para retirada disponível" at bounding box center [380, 184] width 100 height 14
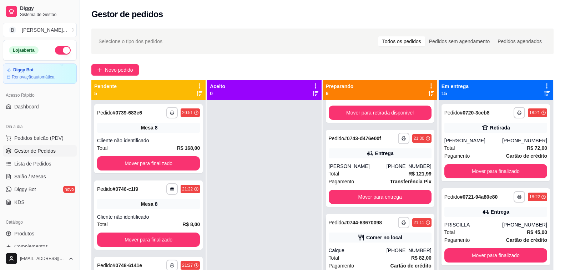
scroll to position [178, 0]
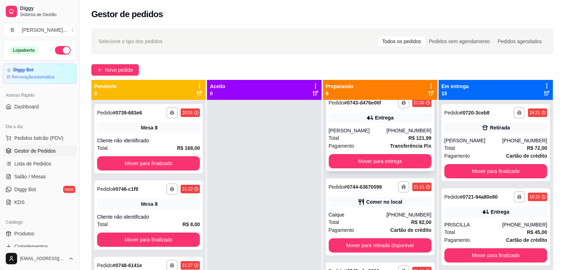
click at [355, 134] on div "Total R$ 121,99" at bounding box center [380, 138] width 103 height 8
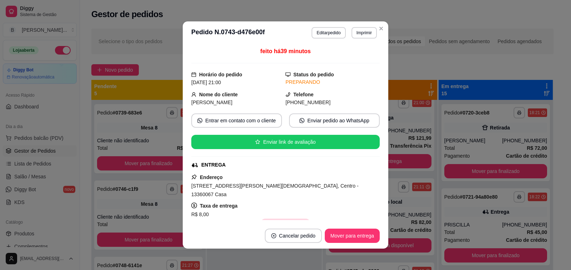
click at [272, 219] on button "Copiar Endereço" at bounding box center [285, 226] width 49 height 14
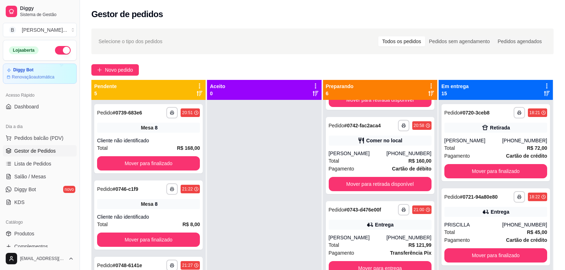
scroll to position [36, 0]
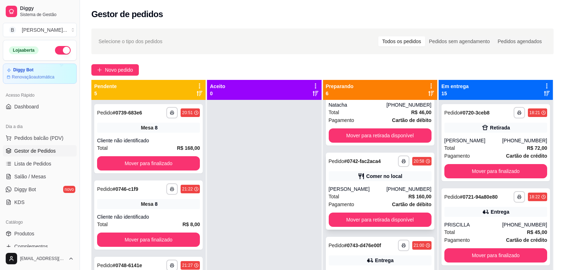
click at [349, 188] on div "[PERSON_NAME]" at bounding box center [358, 189] width 58 height 7
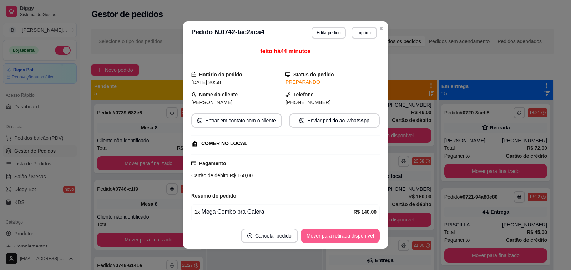
click at [340, 240] on button "Mover para retirada disponível" at bounding box center [340, 236] width 79 height 14
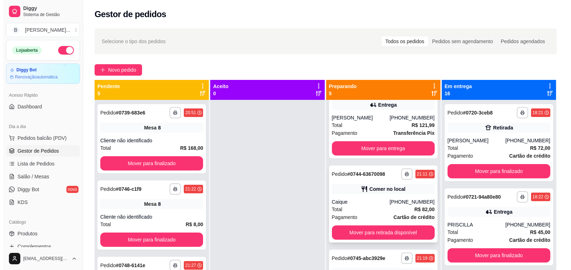
scroll to position [143, 0]
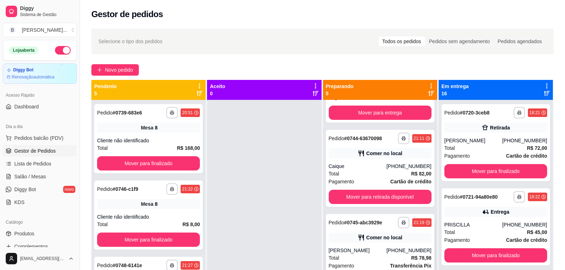
click at [391, 254] on div "[PHONE_NUMBER]" at bounding box center [408, 250] width 45 height 7
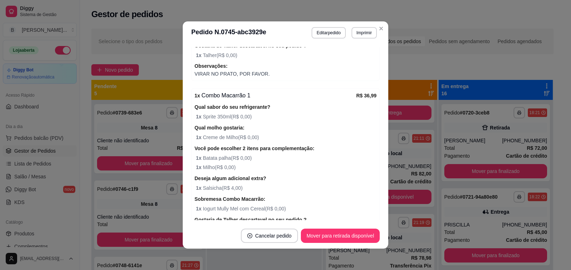
scroll to position [178, 0]
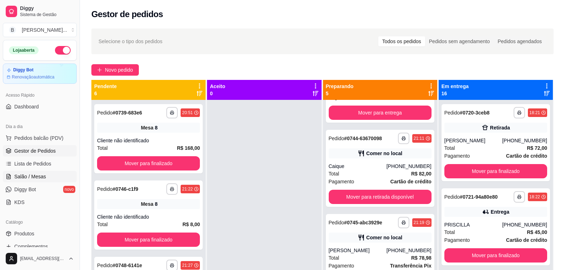
click at [47, 174] on link "Salão / Mesas" at bounding box center [40, 176] width 74 height 11
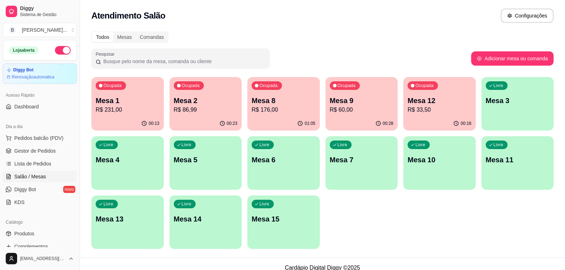
click at [336, 108] on p "R$ 60,00" at bounding box center [362, 110] width 64 height 9
click at [274, 109] on p "R$ 176,00" at bounding box center [284, 110] width 62 height 8
click at [294, 106] on p "R$ 176,00" at bounding box center [284, 110] width 64 height 9
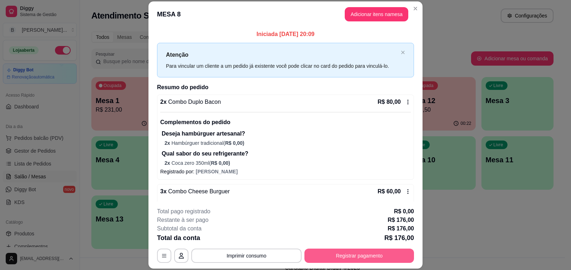
click at [381, 254] on button "Registrar pagamento" at bounding box center [359, 256] width 110 height 14
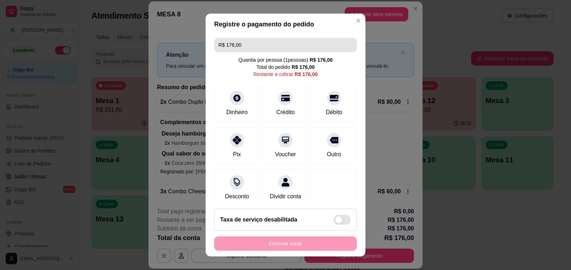
click at [259, 44] on input "R$ 176,00" at bounding box center [285, 45] width 134 height 14
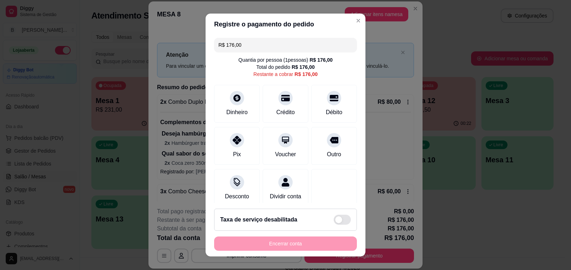
click at [259, 44] on input "R$ 176,00" at bounding box center [285, 45] width 134 height 14
click at [287, 102] on div "Crédito" at bounding box center [285, 103] width 50 height 42
click at [329, 96] on icon at bounding box center [333, 95] width 9 height 7
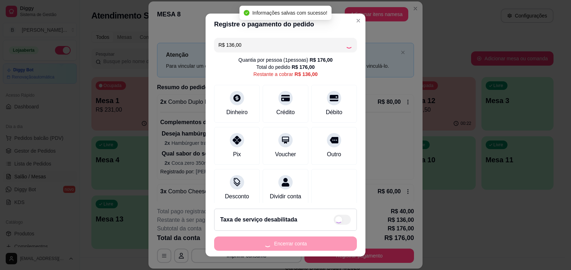
type input "R$ 0,00"
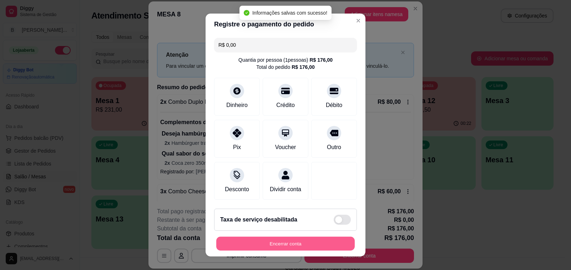
click at [310, 244] on button "Encerrar conta" at bounding box center [285, 244] width 138 height 14
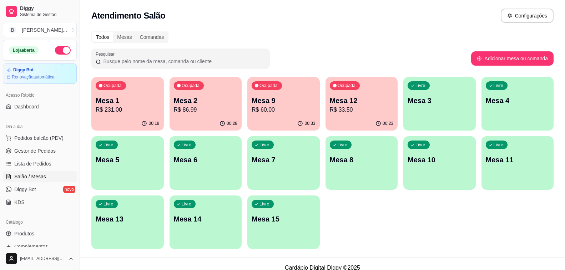
click at [138, 112] on p "R$ 231,00" at bounding box center [128, 110] width 64 height 9
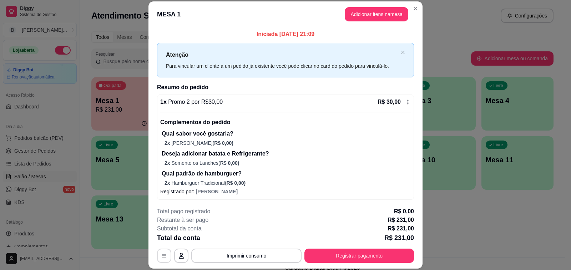
click at [167, 258] on button "button" at bounding box center [164, 256] width 14 height 14
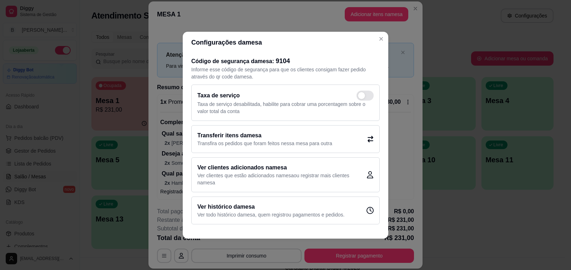
click at [340, 142] on div "Transferir itens da mesa Transfira os pedidos que foram feitos nessa mesa para …" at bounding box center [285, 139] width 188 height 28
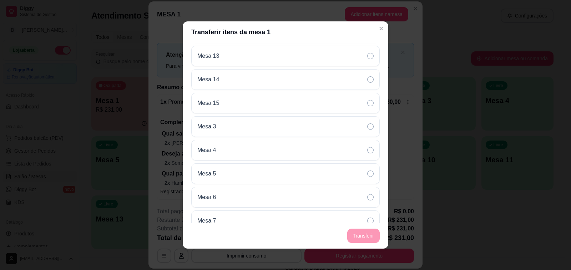
scroll to position [1, 0]
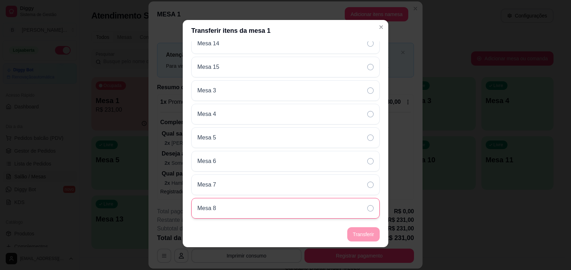
click at [247, 205] on div "Mesa 8" at bounding box center [285, 208] width 188 height 21
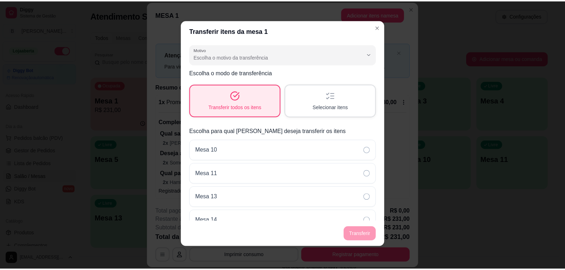
scroll to position [177, 0]
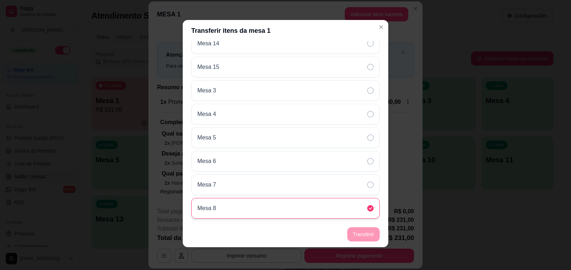
click at [354, 207] on div "Mesa 8" at bounding box center [285, 208] width 188 height 21
click at [357, 236] on footer "Transferir" at bounding box center [285, 235] width 205 height 26
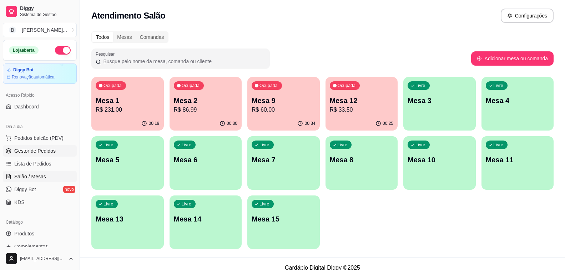
click at [39, 151] on span "Gestor de Pedidos" at bounding box center [34, 150] width 41 height 7
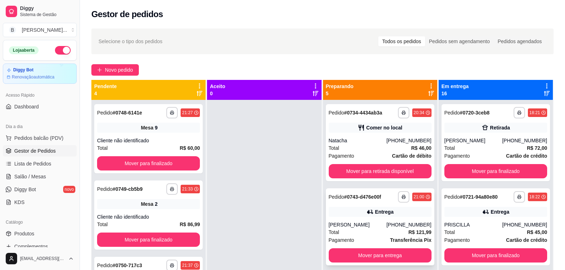
scroll to position [36, 0]
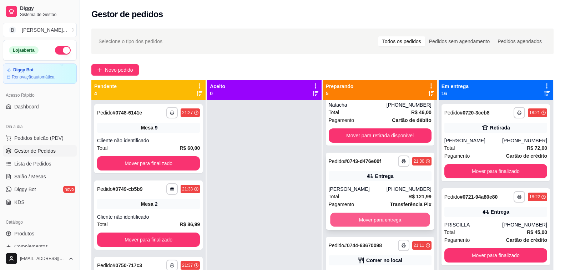
click at [380, 221] on button "Mover para entrega" at bounding box center [380, 220] width 100 height 14
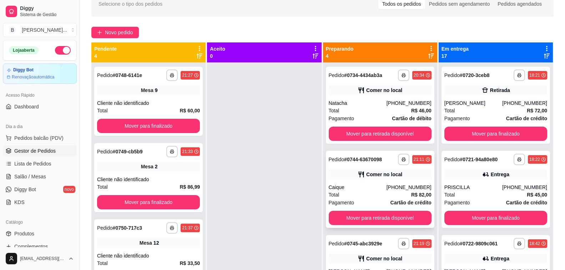
scroll to position [0, 0]
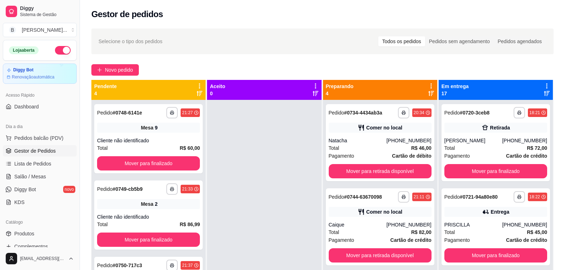
click at [278, 188] on div at bounding box center [264, 235] width 114 height 270
click at [361, 220] on div "**********" at bounding box center [380, 226] width 108 height 77
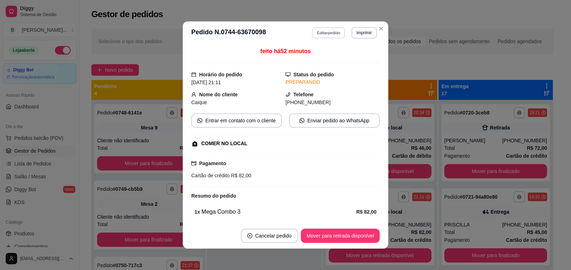
click at [327, 29] on button "Editar pedido" at bounding box center [328, 32] width 33 height 11
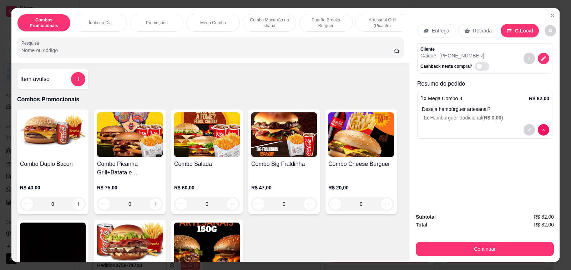
click at [59, 81] on div "Item avulso" at bounding box center [52, 79] width 65 height 14
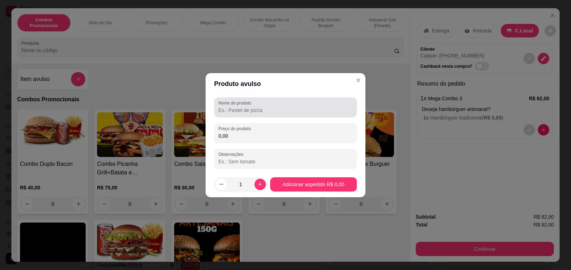
click at [253, 105] on label "Nome do produto" at bounding box center [235, 103] width 35 height 6
click at [253, 107] on input "Nome do produto" at bounding box center [285, 110] width 134 height 7
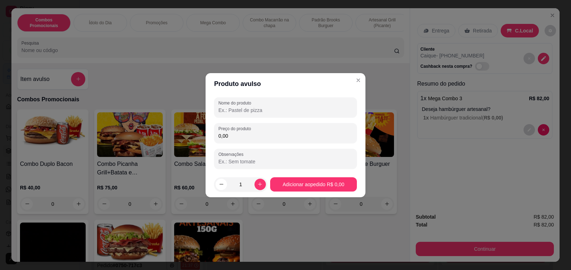
click at [253, 111] on input "Nome do produto" at bounding box center [285, 110] width 134 height 7
type input "gengibirra"
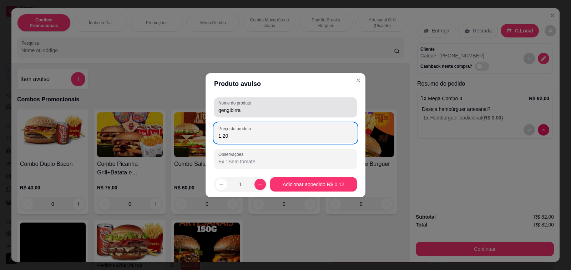
type input "12,00"
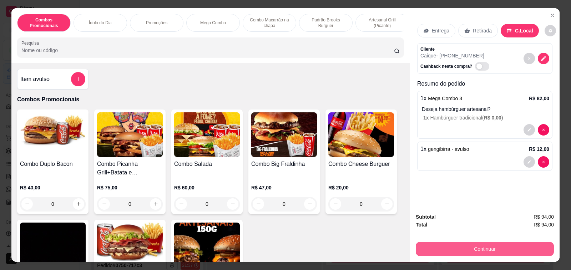
click at [451, 245] on button "Continuar" at bounding box center [485, 249] width 138 height 14
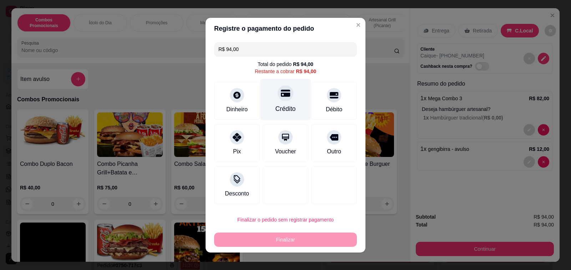
click at [281, 99] on div at bounding box center [286, 93] width 16 height 16
type input "R$ 0,00"
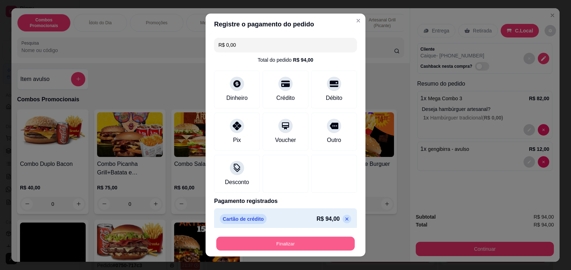
click at [307, 247] on button "Finalizar" at bounding box center [285, 244] width 138 height 14
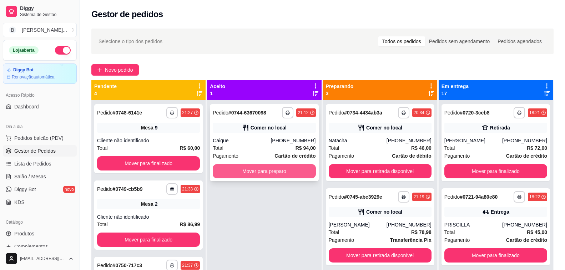
click at [265, 173] on button "Mover para preparo" at bounding box center [264, 171] width 103 height 14
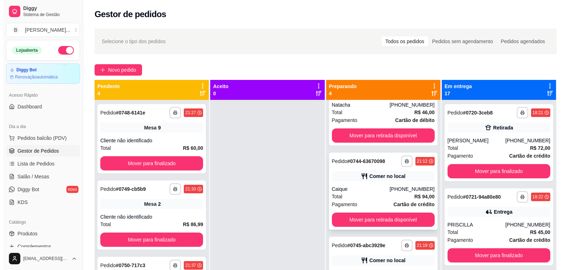
scroll to position [71, 0]
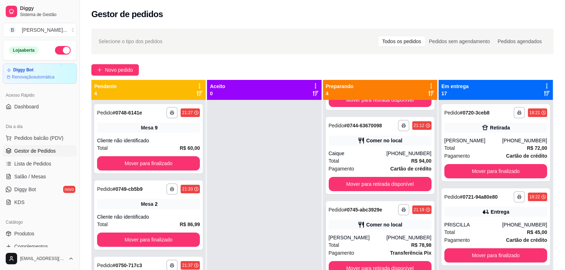
click at [364, 229] on div "Comer no local" at bounding box center [380, 225] width 103 height 10
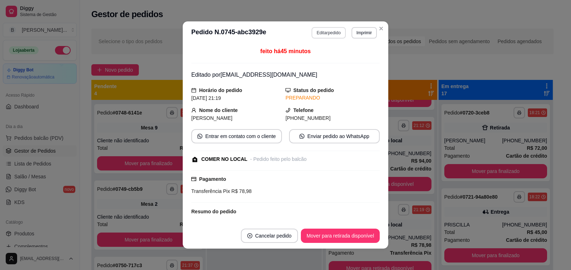
click at [326, 33] on button "Editar pedido" at bounding box center [328, 32] width 34 height 11
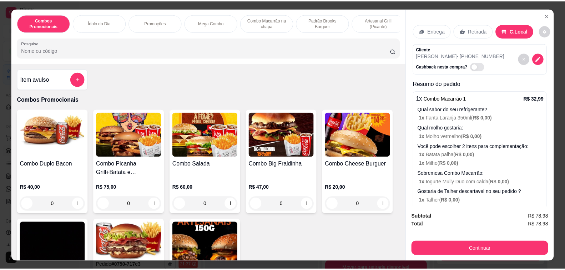
scroll to position [240, 0]
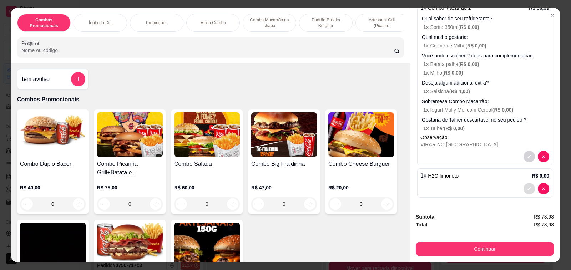
click at [528, 187] on icon "decrease-product-quantity" at bounding box center [529, 188] width 3 height 3
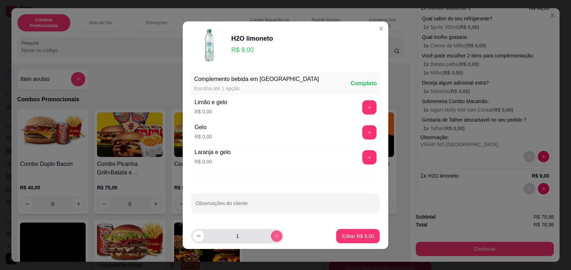
click at [271, 233] on button "increase-product-quantity" at bounding box center [276, 235] width 11 height 11
type input "2"
click at [341, 235] on p "Editar R$ 18,00" at bounding box center [356, 236] width 35 height 7
type input "2"
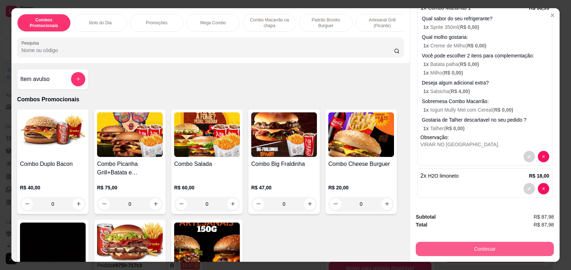
click at [484, 245] on button "Continuar" at bounding box center [485, 249] width 138 height 14
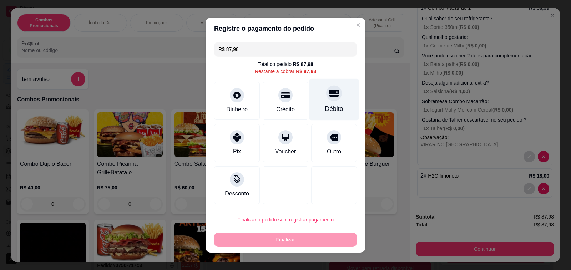
click at [329, 97] on icon at bounding box center [333, 93] width 9 height 7
type input "R$ 0,00"
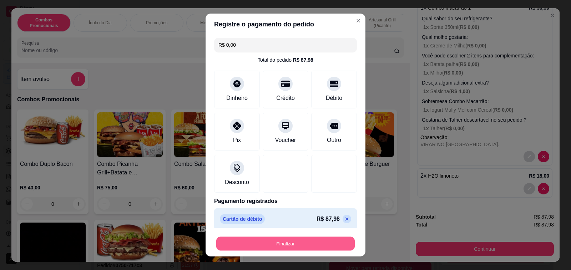
click at [303, 245] on button "Finalizar" at bounding box center [285, 244] width 138 height 14
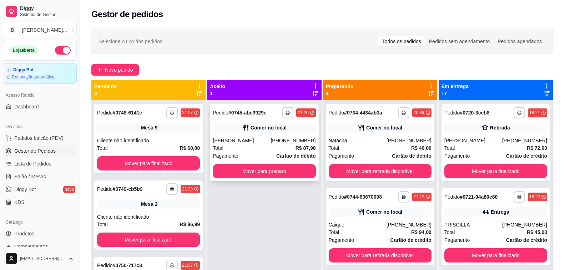
scroll to position [0, 0]
click at [261, 171] on button "Mover para preparo" at bounding box center [264, 171] width 103 height 14
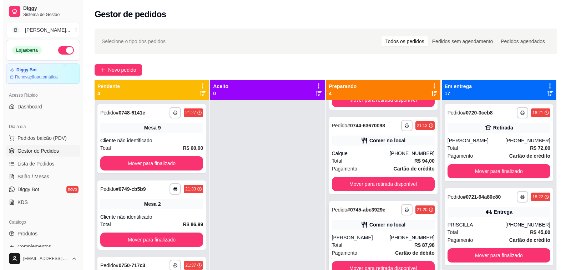
scroll to position [74, 0]
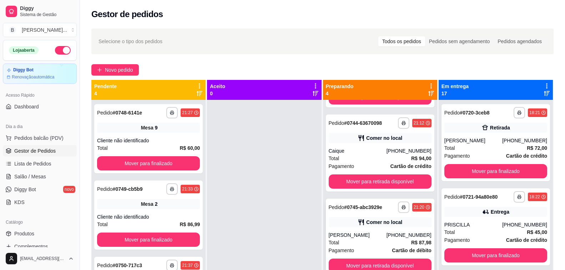
click at [362, 232] on div "[PERSON_NAME]" at bounding box center [358, 235] width 58 height 7
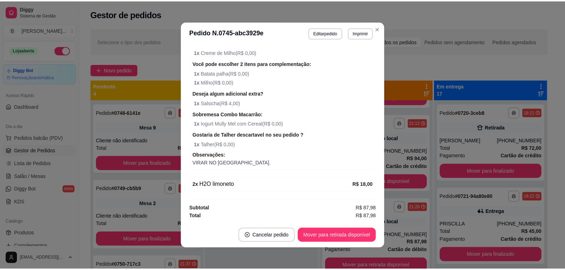
scroll to position [1, 0]
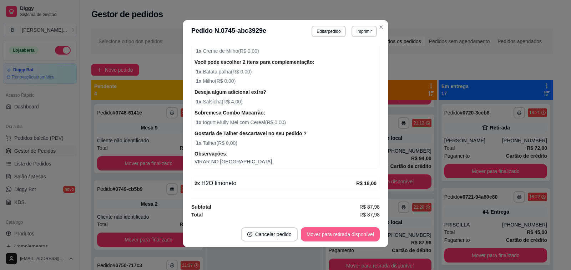
click at [348, 232] on button "Mover para retirada disponível" at bounding box center [340, 234] width 79 height 14
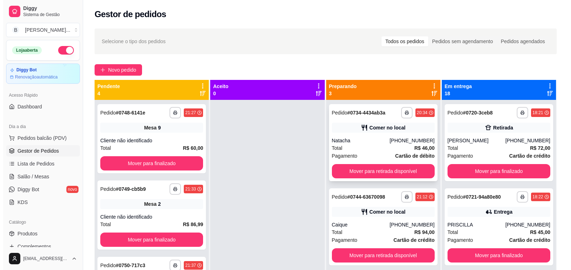
scroll to position [0, 0]
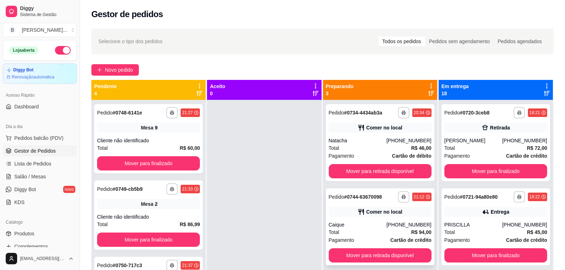
click at [366, 228] on div "Caique" at bounding box center [358, 224] width 58 height 7
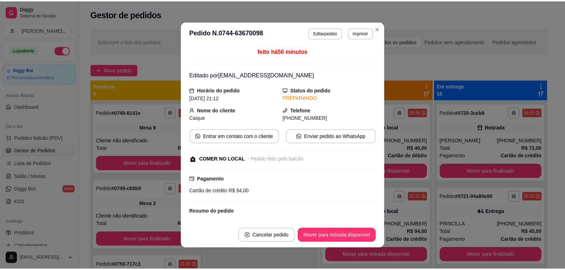
scroll to position [86, 0]
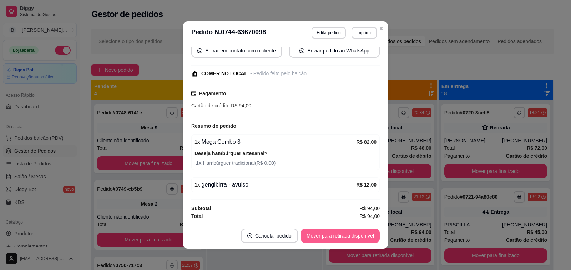
click at [347, 237] on button "Mover para retirada disponível" at bounding box center [340, 236] width 79 height 14
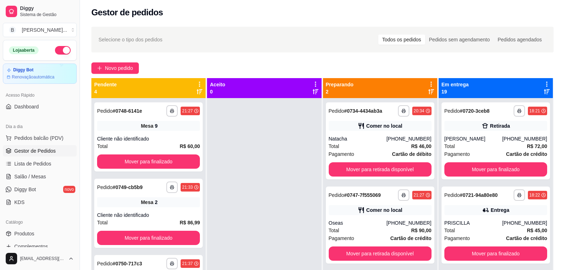
scroll to position [0, 0]
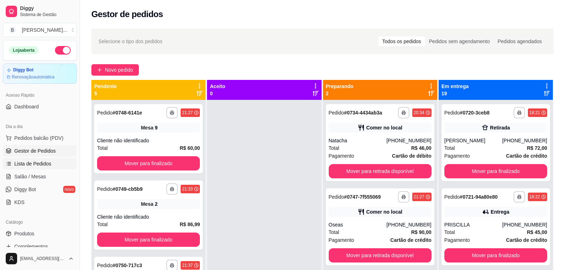
click at [57, 168] on link "Lista de Pedidos" at bounding box center [40, 163] width 74 height 11
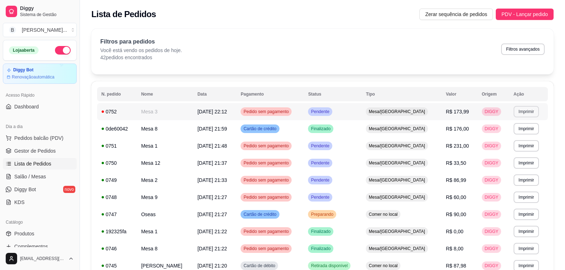
click at [525, 108] on button "Imprimir" at bounding box center [525, 111] width 25 height 11
click at [527, 137] on button "Impressora" at bounding box center [513, 136] width 52 height 11
click at [42, 152] on span "Gestor de Pedidos" at bounding box center [34, 150] width 41 height 7
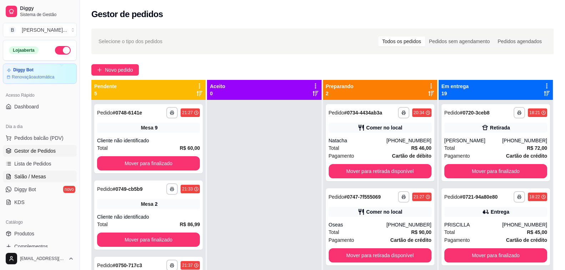
click at [24, 179] on span "Salão / Mesas" at bounding box center [30, 176] width 32 height 7
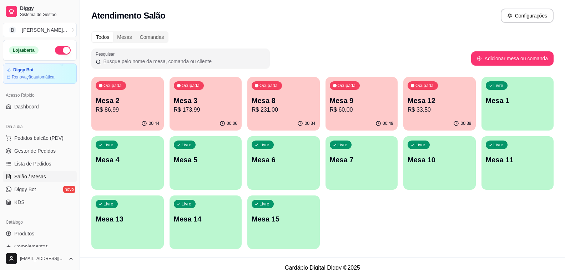
click at [351, 110] on p "R$ 60,00" at bounding box center [362, 110] width 64 height 9
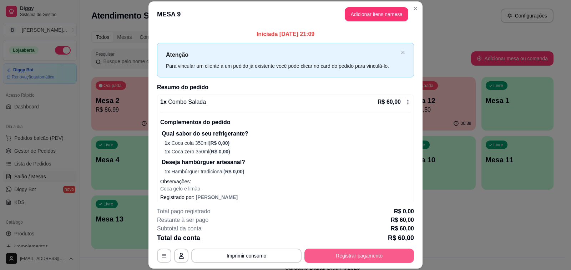
click at [382, 259] on button "Registrar pagamento" at bounding box center [359, 256] width 110 height 14
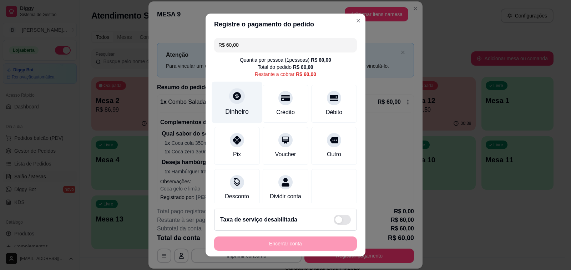
click at [234, 98] on icon at bounding box center [237, 96] width 8 height 8
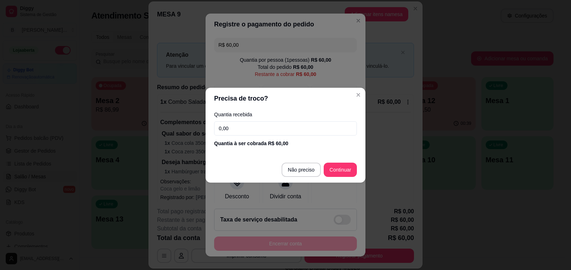
click at [255, 131] on input "0,00" at bounding box center [285, 128] width 143 height 14
type input "100,00"
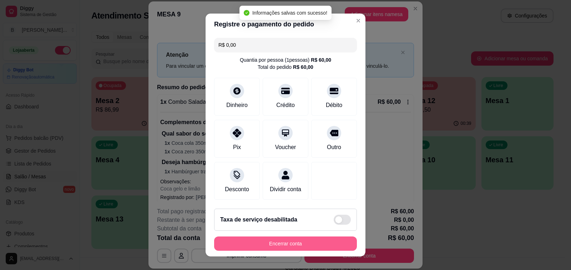
type input "R$ 0,00"
click at [314, 246] on button "Encerrar conta" at bounding box center [285, 244] width 143 height 14
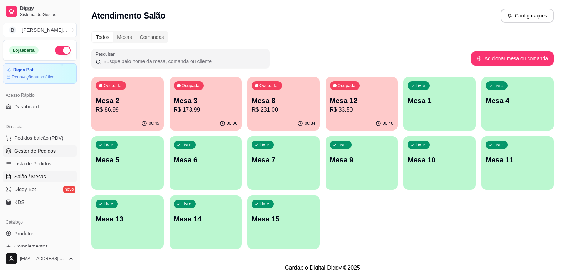
click at [36, 151] on span "Gestor de Pedidos" at bounding box center [34, 150] width 41 height 7
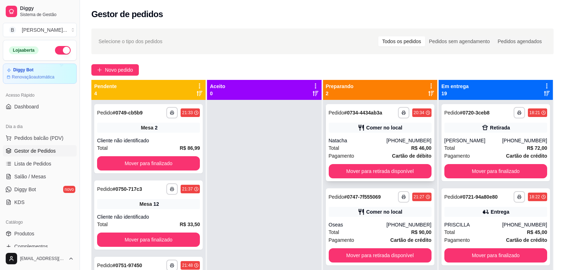
click at [347, 143] on div "Natacha" at bounding box center [358, 140] width 58 height 7
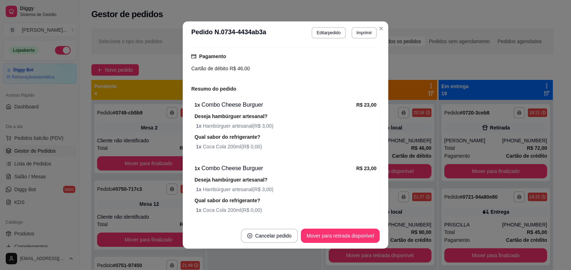
scroll to position [132, 0]
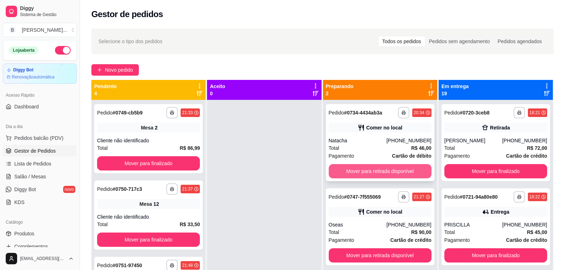
click at [359, 177] on button "Mover para retirada disponível" at bounding box center [380, 171] width 103 height 14
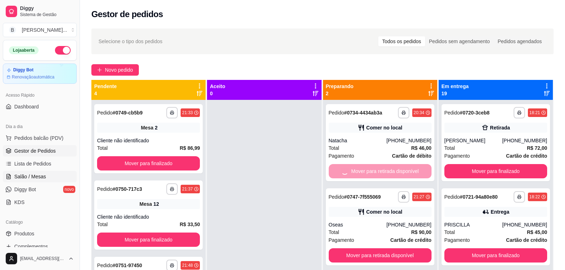
click at [32, 174] on span "Salão / Mesas" at bounding box center [30, 176] width 32 height 7
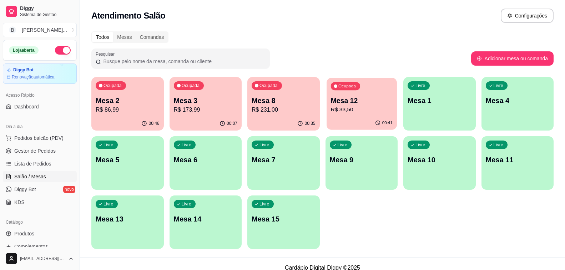
click at [356, 99] on p "Mesa 12" at bounding box center [361, 101] width 62 height 10
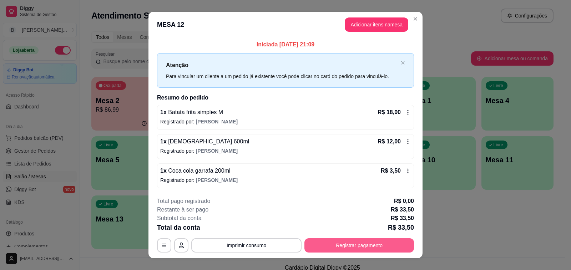
click at [346, 248] on button "Registrar pagamento" at bounding box center [359, 245] width 110 height 14
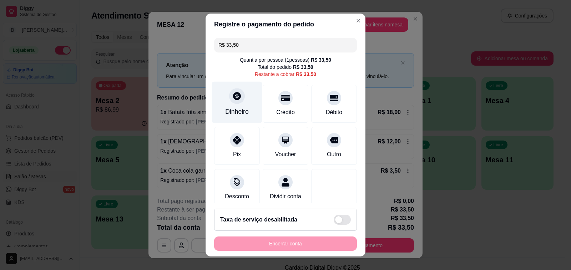
click at [238, 93] on div "Dinheiro" at bounding box center [237, 103] width 50 height 42
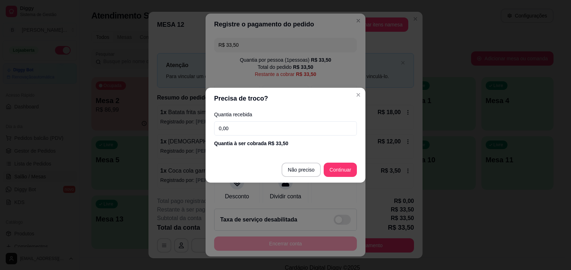
click at [268, 130] on input "0,00" at bounding box center [285, 128] width 143 height 14
type input "34,00"
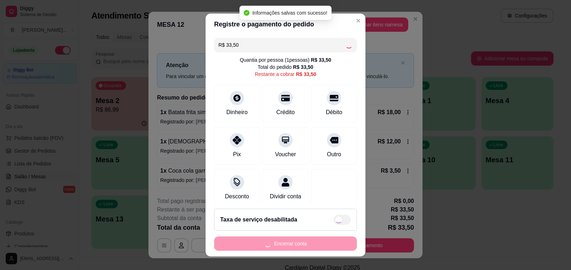
type input "R$ 0,00"
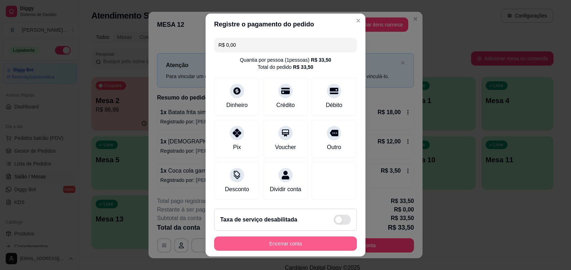
click at [308, 242] on button "Encerrar conta" at bounding box center [285, 244] width 143 height 14
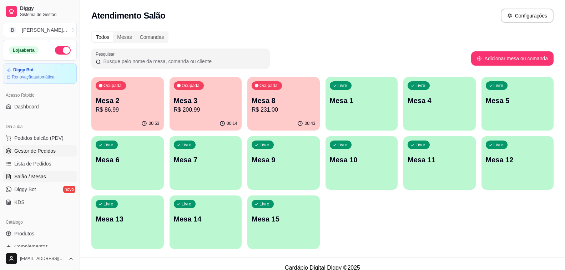
click at [49, 152] on span "Gestor de Pedidos" at bounding box center [34, 150] width 41 height 7
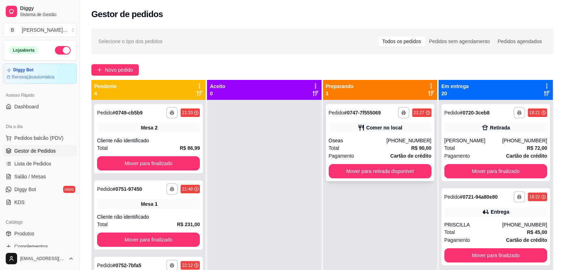
click at [348, 141] on div "Oseas" at bounding box center [358, 140] width 58 height 7
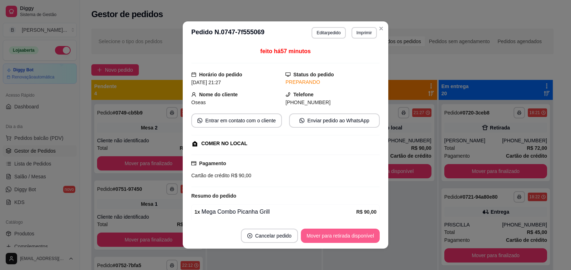
click at [347, 239] on button "Mover para retirada disponível" at bounding box center [340, 236] width 79 height 14
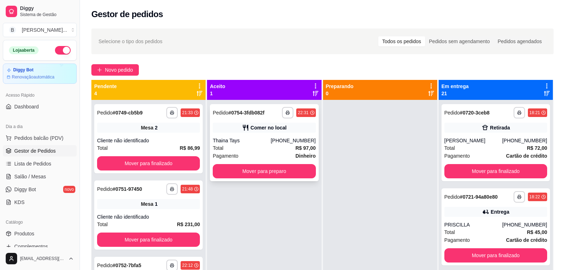
click at [284, 172] on button "Mover para preparo" at bounding box center [264, 171] width 103 height 14
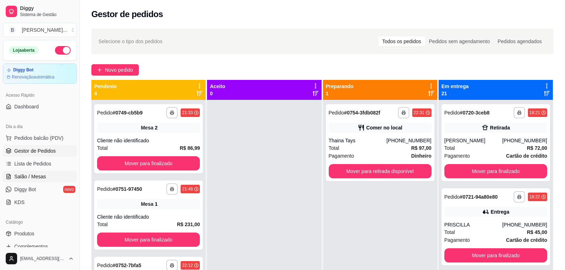
click at [48, 178] on link "Salão / Mesas" at bounding box center [40, 176] width 74 height 11
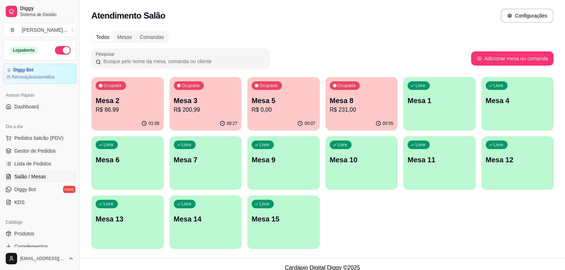
click at [202, 110] on p "R$ 200,99" at bounding box center [206, 110] width 64 height 9
click at [222, 110] on p "R$ 200,99" at bounding box center [206, 110] width 64 height 9
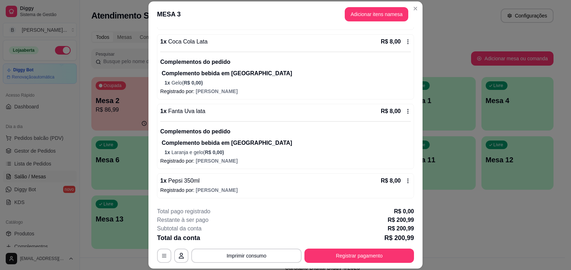
scroll to position [357, 0]
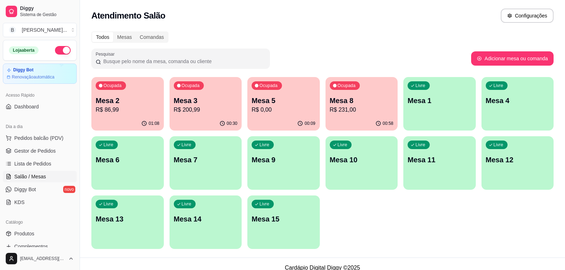
click at [344, 117] on div "00:58" at bounding box center [361, 124] width 72 height 14
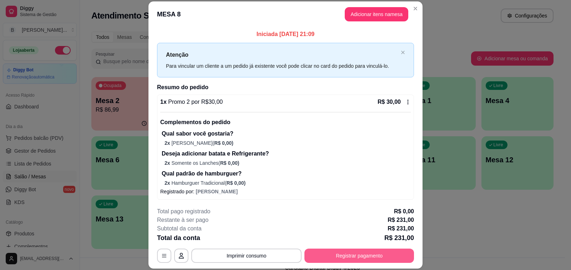
click at [324, 258] on button "Registrar pagamento" at bounding box center [359, 256] width 110 height 14
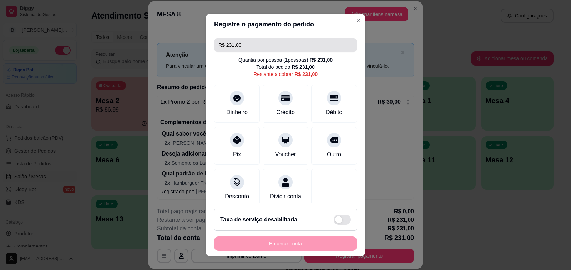
click at [263, 45] on input "R$ 231,00" at bounding box center [285, 45] width 134 height 14
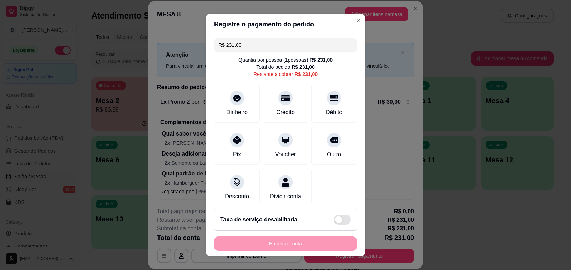
click at [263, 45] on input "R$ 231,00" at bounding box center [285, 45] width 134 height 14
click at [281, 99] on icon at bounding box center [285, 95] width 9 height 7
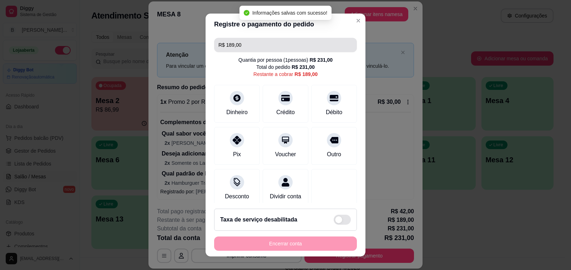
click at [237, 45] on input "R$ 189,00" at bounding box center [285, 45] width 134 height 14
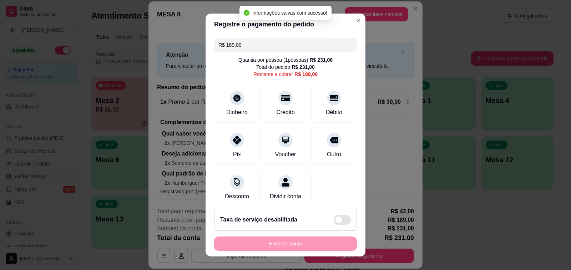
click at [237, 45] on input "R$ 189,00" at bounding box center [285, 45] width 134 height 14
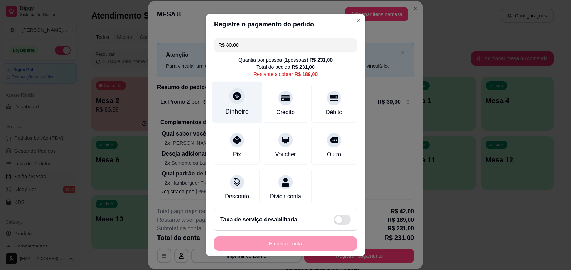
type input "R$ 80,00"
click at [224, 102] on div "Dinheiro" at bounding box center [237, 103] width 50 height 42
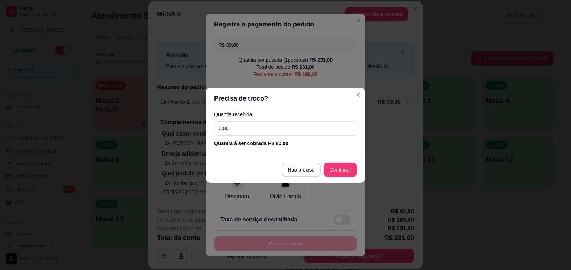
click at [289, 131] on input "0,00" at bounding box center [285, 128] width 143 height 14
type input "100,00"
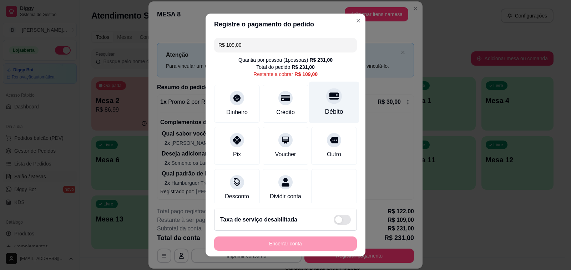
click at [325, 111] on div "Débito" at bounding box center [334, 111] width 18 height 9
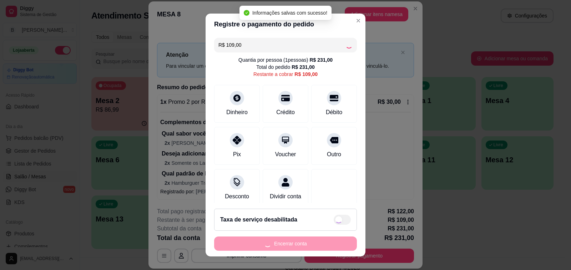
type input "R$ 0,00"
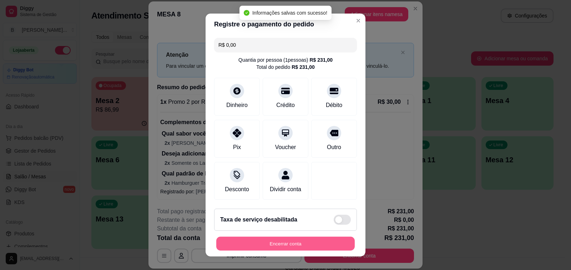
click at [284, 242] on button "Encerrar conta" at bounding box center [285, 244] width 138 height 14
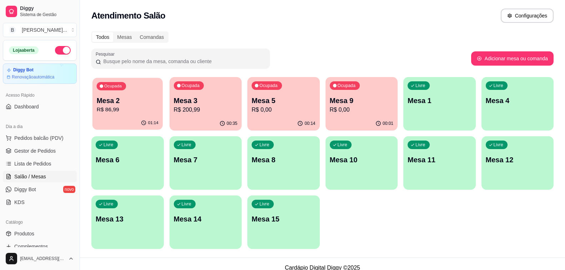
click at [139, 107] on p "R$ 86,99" at bounding box center [128, 110] width 62 height 8
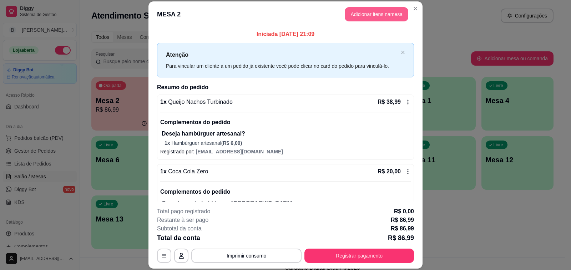
click at [380, 10] on button "Adicionar itens na mesa" at bounding box center [377, 14] width 64 height 14
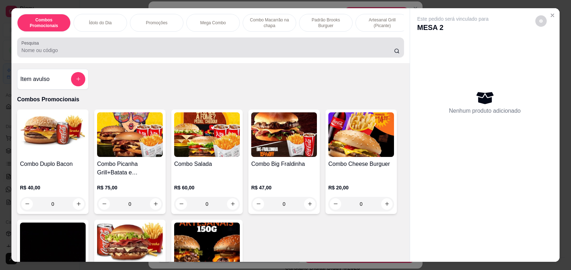
click at [224, 50] on input "Pesquisa" at bounding box center [207, 50] width 372 height 7
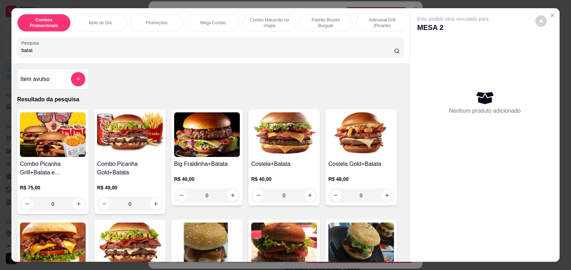
click at [224, 50] on input "batat" at bounding box center [207, 50] width 372 height 7
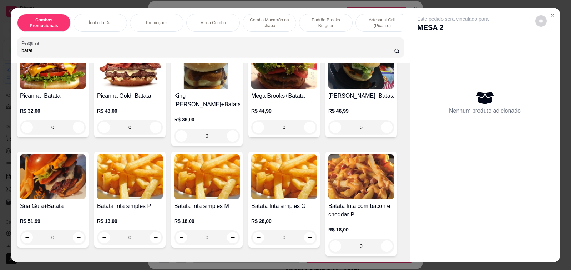
scroll to position [214, 0]
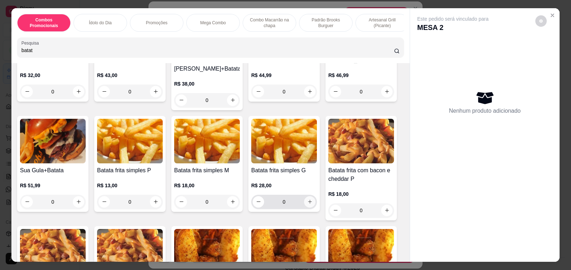
type input "batat"
click at [307, 199] on icon "increase-product-quantity" at bounding box center [309, 201] width 5 height 5
type input "1"
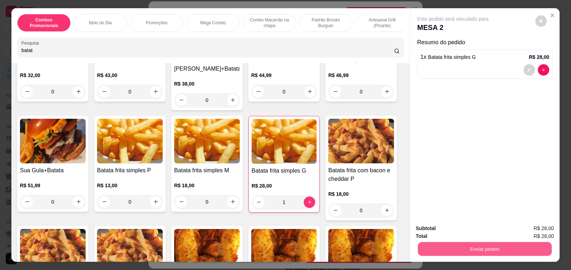
click at [444, 247] on button "Enviar pedido" at bounding box center [485, 249] width 134 height 14
click at [446, 245] on button "Enviar pedido" at bounding box center [485, 249] width 138 height 14
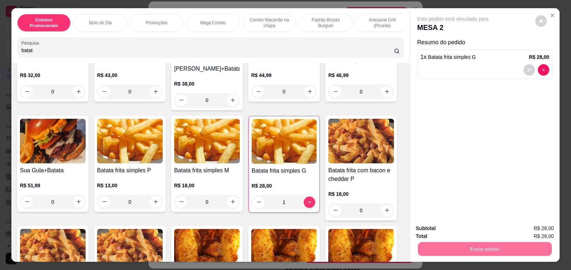
click at [462, 231] on button "Não registrar e enviar pedido" at bounding box center [460, 229] width 74 height 14
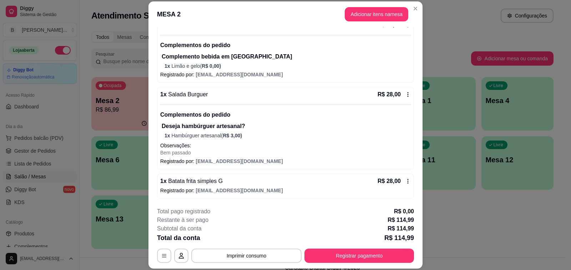
scroll to position [21, 0]
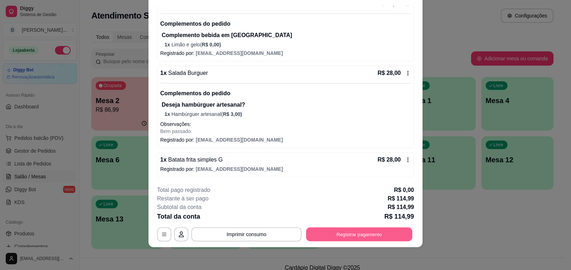
click at [316, 231] on button "Registrar pagamento" at bounding box center [359, 235] width 106 height 14
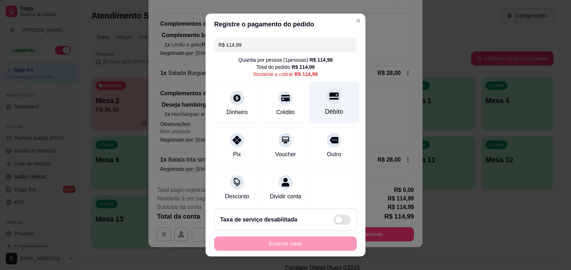
click at [326, 106] on div "Débito" at bounding box center [334, 103] width 50 height 42
click at [279, 246] on div "Encerrar conta" at bounding box center [285, 244] width 143 height 14
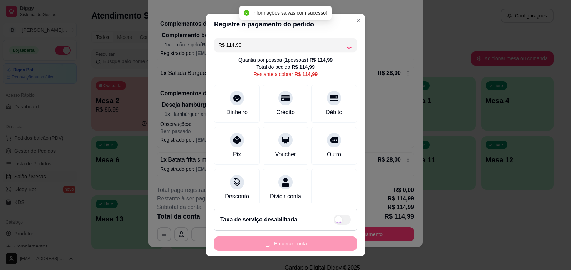
type input "R$ 0,00"
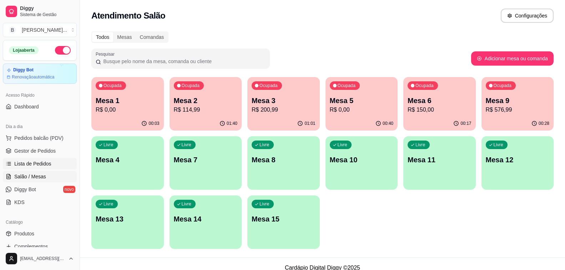
click at [48, 163] on span "Lista de Pedidos" at bounding box center [32, 163] width 37 height 7
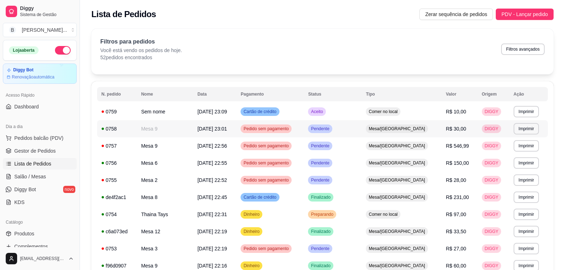
click at [34, 177] on span "Salão / Mesas" at bounding box center [30, 176] width 32 height 7
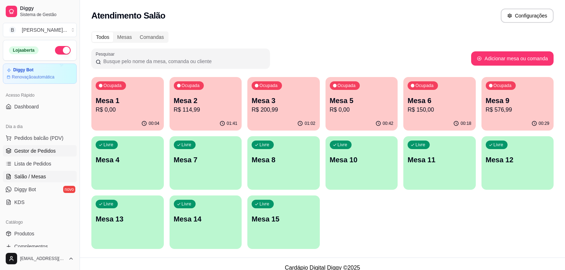
click at [32, 147] on link "Gestor de Pedidos" at bounding box center [40, 150] width 74 height 11
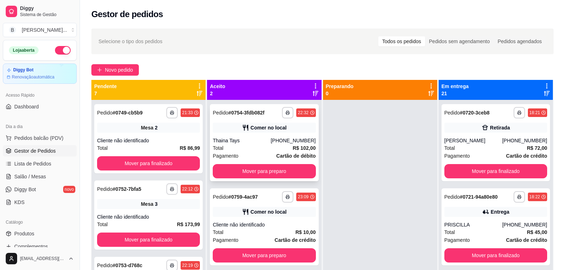
click at [268, 133] on div "**********" at bounding box center [264, 142] width 108 height 77
click at [49, 174] on link "Salão / Mesas" at bounding box center [40, 176] width 74 height 11
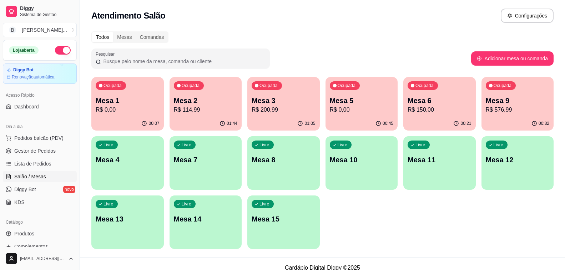
click at [275, 110] on p "R$ 200,99" at bounding box center [284, 110] width 64 height 9
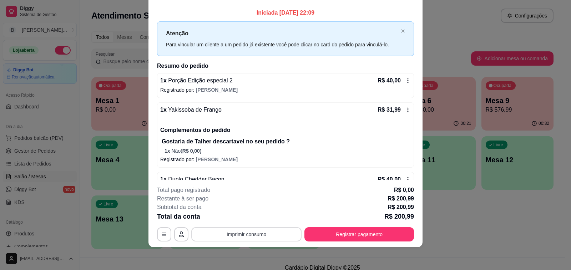
click at [245, 236] on button "Imprimir consumo" at bounding box center [246, 234] width 110 height 14
click at [246, 219] on button "Impressora" at bounding box center [246, 217] width 52 height 11
click at [266, 234] on button "Imprimir consumo" at bounding box center [246, 235] width 107 height 14
click at [237, 213] on button "Impressora" at bounding box center [246, 217] width 52 height 11
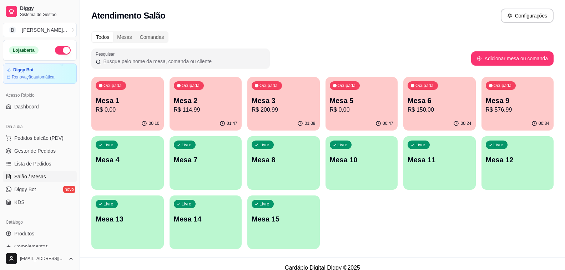
click at [442, 117] on div "00:24" at bounding box center [439, 124] width 72 height 14
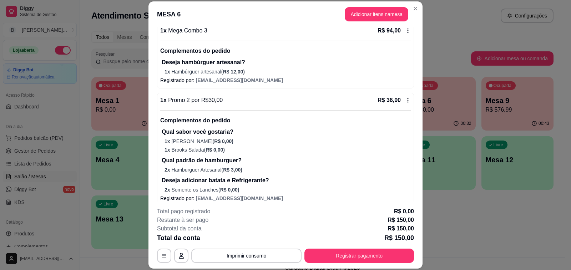
scroll to position [149, 0]
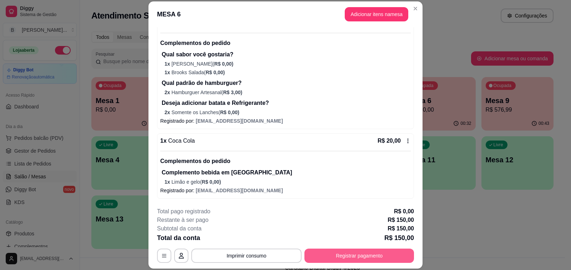
click at [342, 256] on button "Registrar pagamento" at bounding box center [359, 256] width 110 height 14
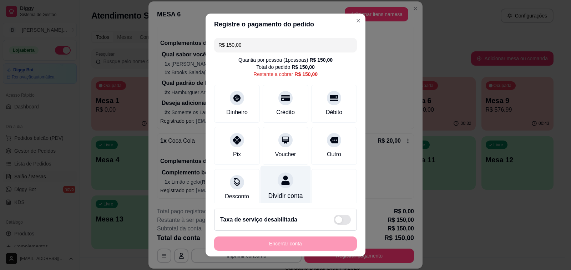
click at [281, 182] on icon at bounding box center [285, 180] width 8 height 9
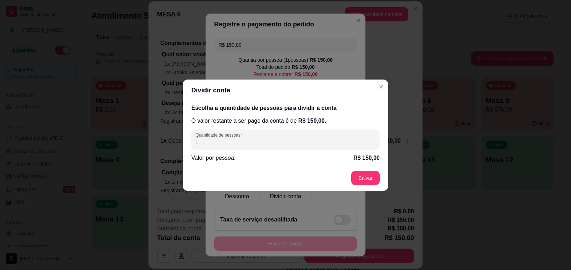
click at [298, 140] on input "1" at bounding box center [286, 142] width 180 height 7
type input "6"
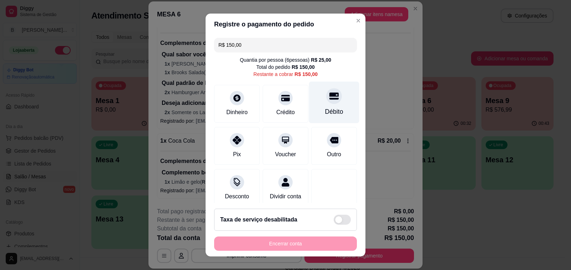
click at [326, 101] on div at bounding box center [334, 96] width 16 height 16
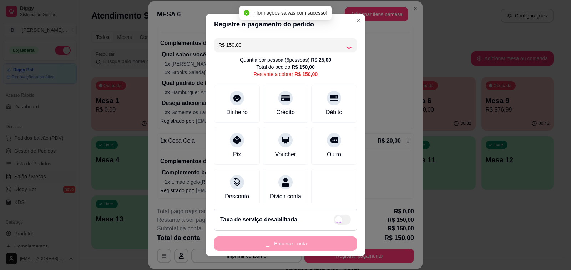
type input "R$ 0,00"
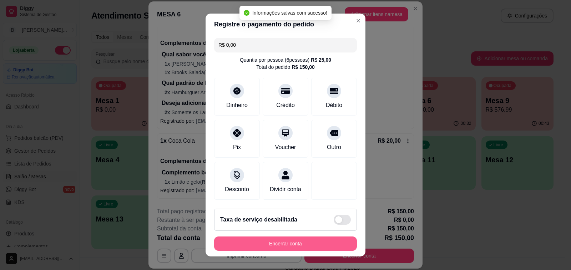
click at [278, 242] on button "Encerrar conta" at bounding box center [285, 244] width 143 height 14
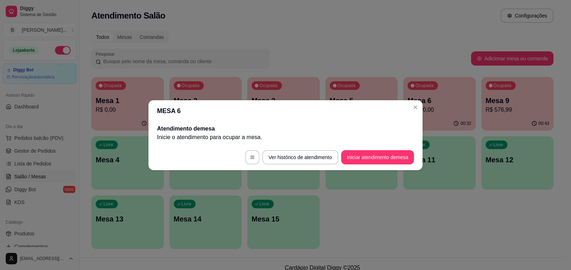
scroll to position [0, 0]
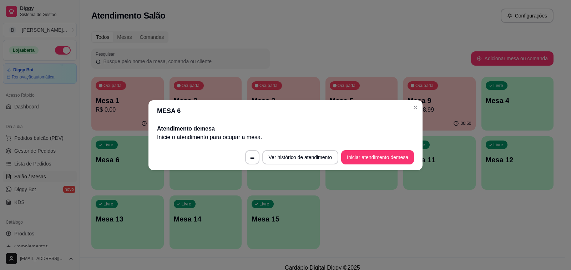
click at [471, 227] on div "Ocupada Mesa 1 R$ 0,00 00:26 Ocupada Mesa 2 R$ 114,99 02:02 Ocupada Mesa 3 R$ 2…" at bounding box center [322, 163] width 462 height 172
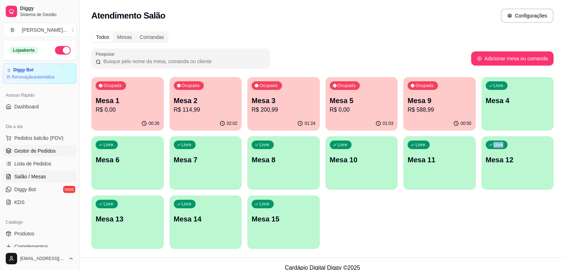
click at [48, 151] on span "Gestor de Pedidos" at bounding box center [34, 150] width 41 height 7
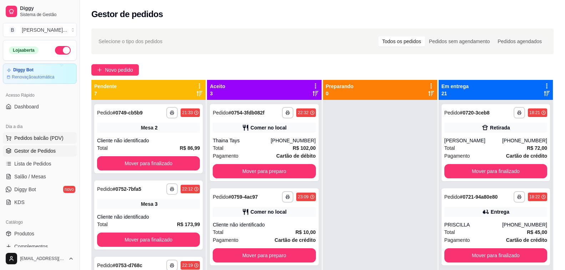
click at [56, 140] on span "Pedidos balcão (PDV)" at bounding box center [38, 137] width 49 height 7
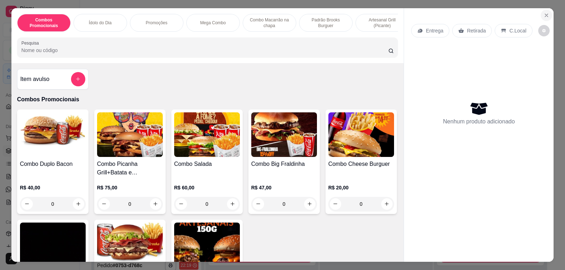
click at [549, 12] on icon "Close" at bounding box center [546, 15] width 6 height 6
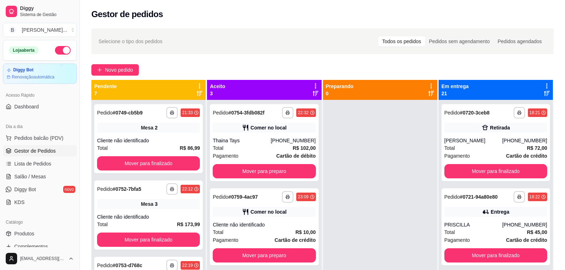
click at [549, 12] on div "Gestor de pedidos" at bounding box center [322, 14] width 462 height 11
click at [43, 174] on span "Salão / Mesas" at bounding box center [30, 176] width 32 height 7
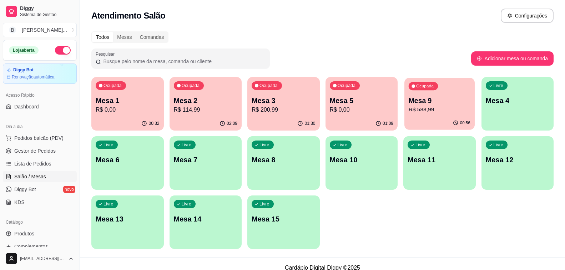
click at [434, 124] on div "00:56" at bounding box center [439, 123] width 70 height 14
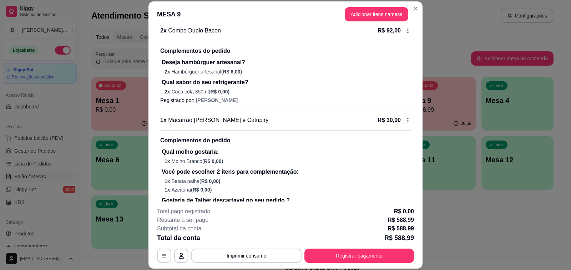
scroll to position [107, 0]
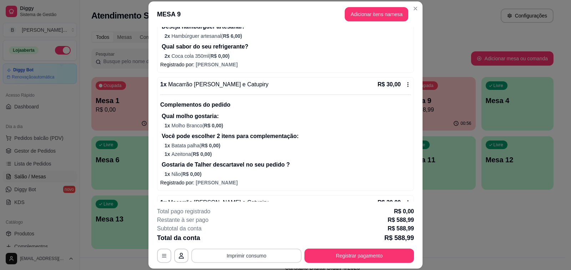
click at [254, 258] on button "Imprimir consumo" at bounding box center [246, 256] width 110 height 14
click at [255, 239] on button "Impressora" at bounding box center [246, 239] width 50 height 11
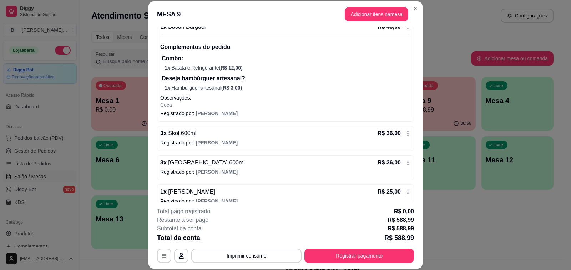
scroll to position [821, 0]
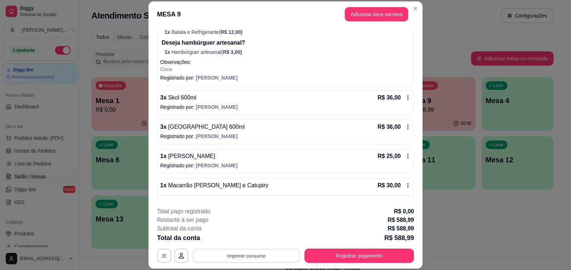
click at [211, 255] on button "Imprimir consumo" at bounding box center [246, 256] width 107 height 14
click at [250, 236] on button "Impressora" at bounding box center [246, 239] width 52 height 11
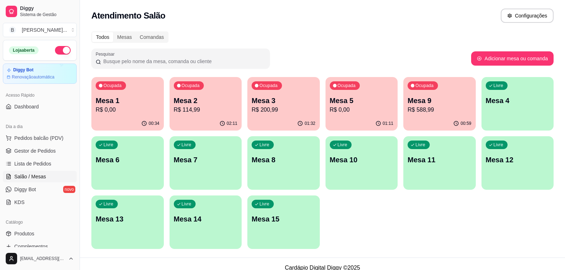
click at [113, 112] on p "R$ 0,00" at bounding box center [128, 110] width 64 height 9
click at [198, 109] on p "R$ 114,99" at bounding box center [206, 110] width 64 height 9
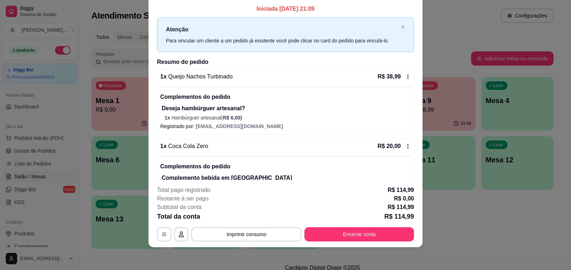
scroll to position [0, 0]
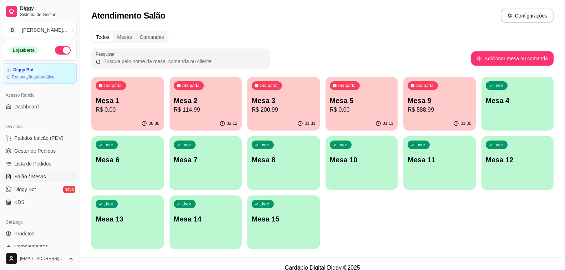
click at [202, 115] on div "Ocupada Mesa 2 R$ 114,99" at bounding box center [205, 97] width 72 height 40
click at [53, 149] on span "Gestor de Pedidos" at bounding box center [34, 150] width 41 height 7
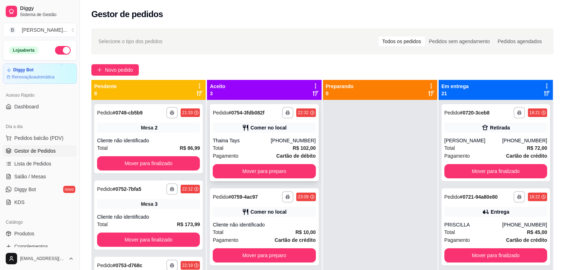
click at [260, 171] on button "Mover para preparo" at bounding box center [264, 171] width 103 height 14
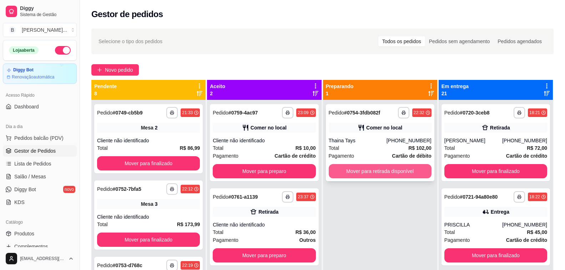
click at [363, 169] on button "Mover para retirada disponível" at bounding box center [380, 171] width 103 height 14
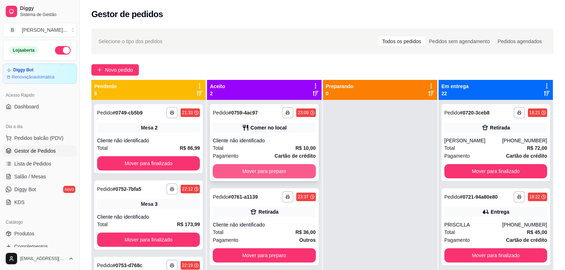
click at [264, 175] on button "Mover para preparo" at bounding box center [264, 171] width 103 height 14
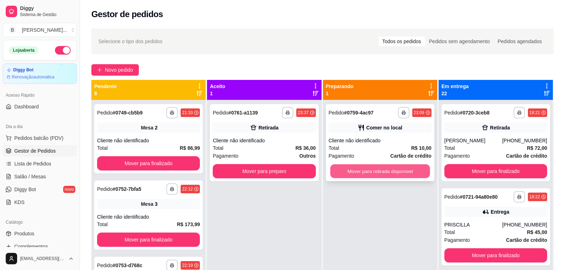
click at [356, 171] on button "Mover para retirada disponível" at bounding box center [380, 171] width 100 height 14
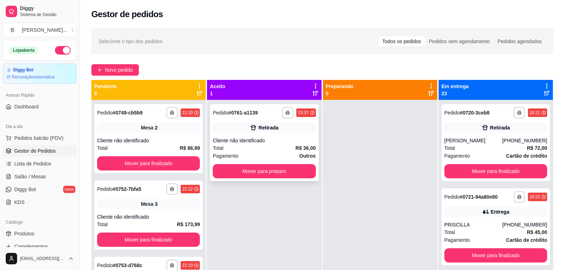
click at [254, 146] on div "Total R$ 36,00" at bounding box center [264, 148] width 103 height 8
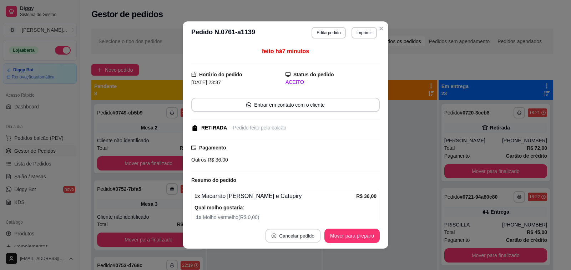
click at [301, 232] on button "Cancelar pedido" at bounding box center [292, 236] width 55 height 14
click at [301, 221] on button "Sim" at bounding box center [311, 218] width 29 height 14
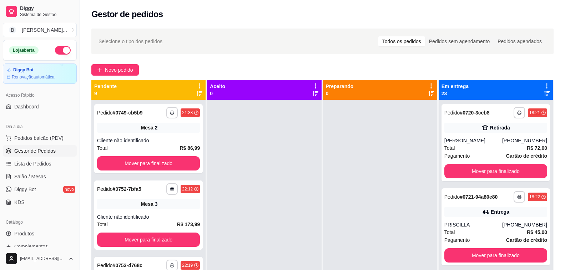
click at [199, 55] on div "**********" at bounding box center [322, 191] width 485 height 334
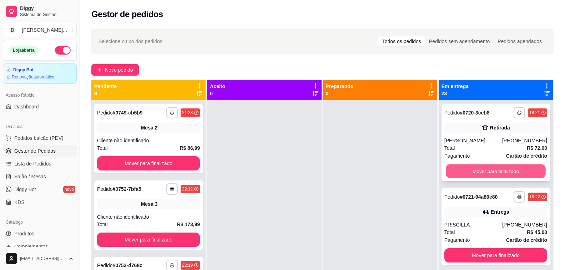
click at [491, 167] on button "Mover para finalizado" at bounding box center [496, 171] width 100 height 14
click at [485, 171] on button "Mover para finalizado" at bounding box center [495, 171] width 103 height 14
click at [484, 171] on button "Mover para finalizado" at bounding box center [496, 171] width 100 height 14
click at [484, 171] on button "Mover para finalizado" at bounding box center [495, 171] width 103 height 14
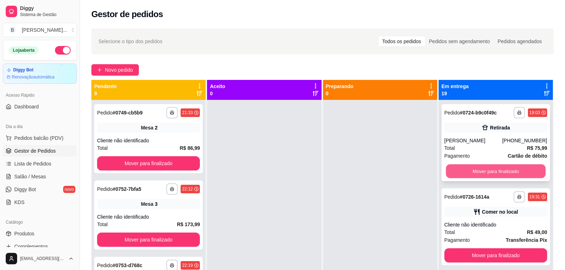
click at [508, 168] on button "Mover para finalizado" at bounding box center [496, 171] width 100 height 14
click at [472, 166] on button "Mover para finalizado" at bounding box center [495, 171] width 103 height 14
click at [473, 171] on button "Mover para finalizado" at bounding box center [495, 171] width 103 height 14
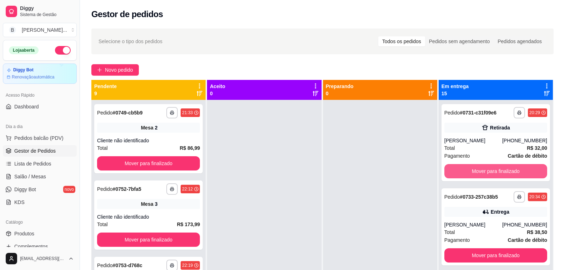
click at [473, 171] on button "Mover para finalizado" at bounding box center [495, 171] width 103 height 14
click at [473, 171] on button "Mover para finalizado" at bounding box center [496, 171] width 100 height 14
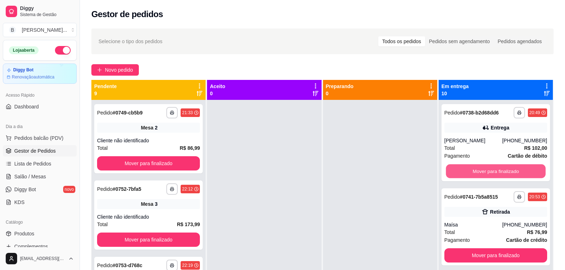
click at [473, 171] on button "Mover para finalizado" at bounding box center [496, 171] width 100 height 14
click at [473, 171] on button "Mover para finalizado" at bounding box center [495, 171] width 103 height 14
click at [473, 171] on button "Mover para finalizado" at bounding box center [496, 171] width 100 height 14
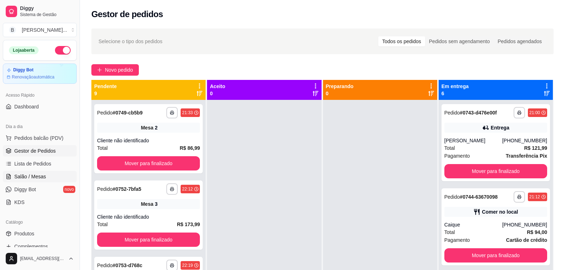
click at [28, 177] on span "Salão / Mesas" at bounding box center [30, 176] width 32 height 7
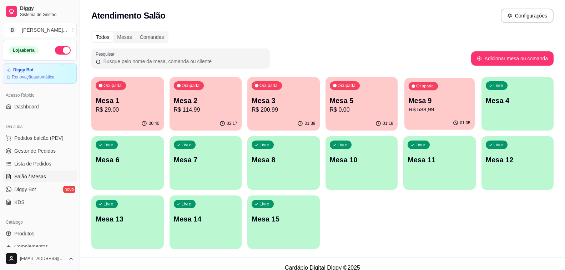
click at [435, 100] on p "Mesa 9" at bounding box center [439, 101] width 62 height 10
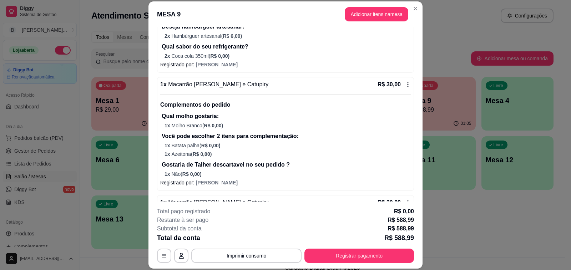
scroll to position [178, 0]
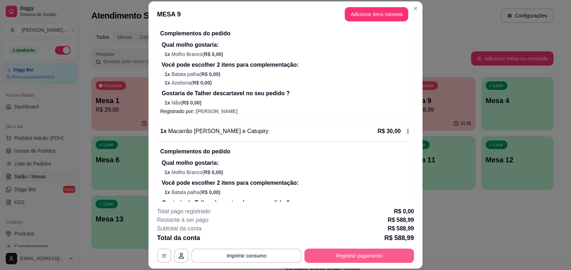
click at [345, 250] on button "Registrar pagamento" at bounding box center [359, 256] width 110 height 14
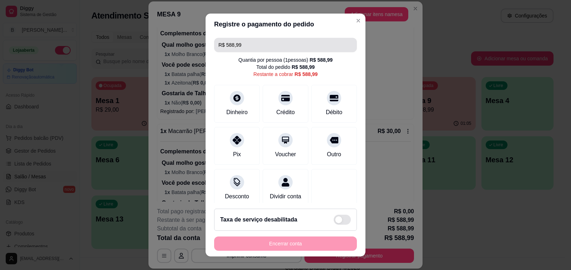
click at [259, 45] on input "R$ 588,99" at bounding box center [285, 45] width 134 height 14
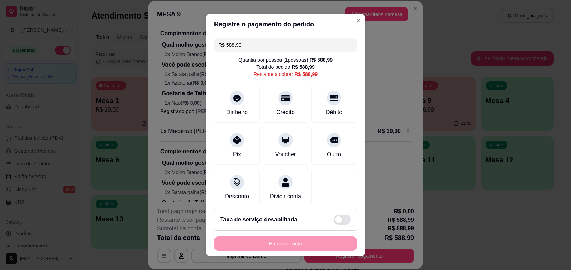
click at [259, 45] on input "R$ 588,99" at bounding box center [285, 45] width 134 height 14
click at [324, 146] on div "Outro" at bounding box center [334, 145] width 50 height 42
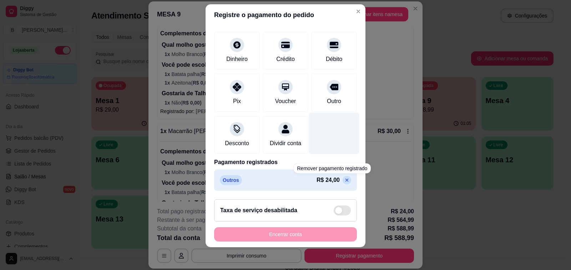
scroll to position [0, 0]
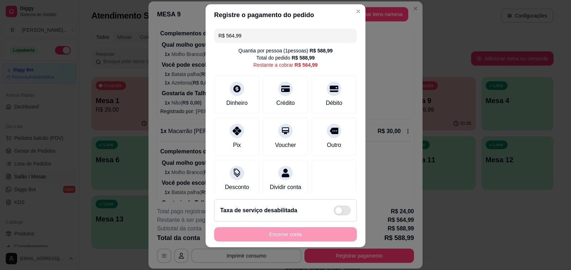
click at [262, 33] on input "R$ 564,99" at bounding box center [285, 36] width 134 height 14
click at [276, 97] on div "Crédito" at bounding box center [285, 93] width 50 height 42
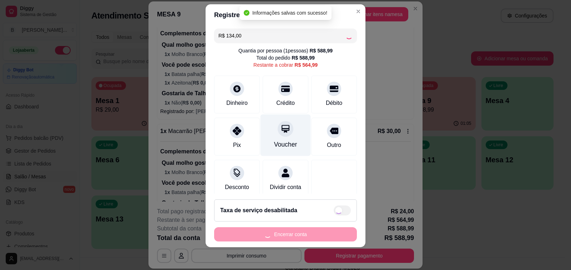
type input "R$ 430,99"
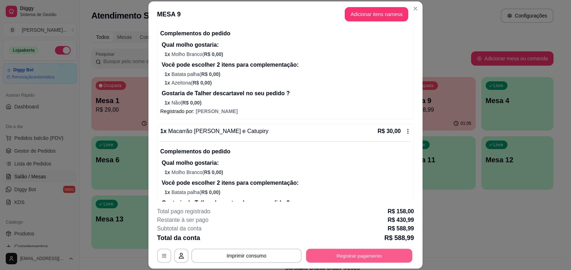
click at [346, 251] on button "Registrar pagamento" at bounding box center [359, 256] width 106 height 14
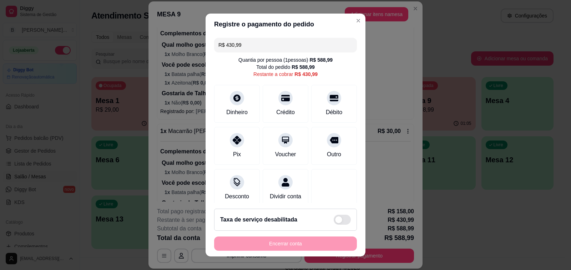
click at [257, 44] on input "R$ 430,99" at bounding box center [285, 45] width 134 height 14
click at [288, 47] on input "R$ 134,00" at bounding box center [285, 45] width 134 height 14
click at [281, 110] on div "Crédito" at bounding box center [285, 111] width 20 height 9
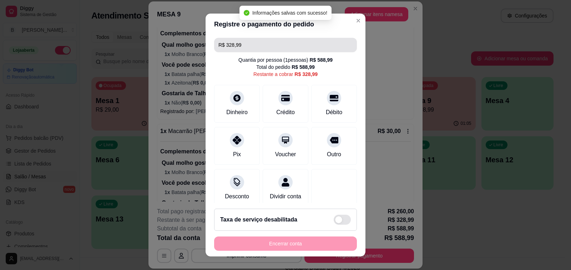
click at [276, 43] on input "R$ 328,99" at bounding box center [285, 45] width 134 height 14
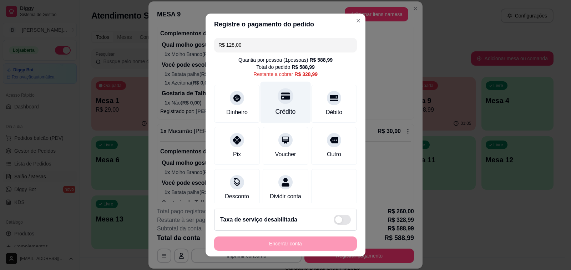
click at [274, 104] on div "Crédito" at bounding box center [285, 103] width 50 height 42
click at [291, 44] on input "R$ 200,99" at bounding box center [285, 45] width 134 height 14
click at [284, 103] on div "Crédito" at bounding box center [285, 103] width 50 height 42
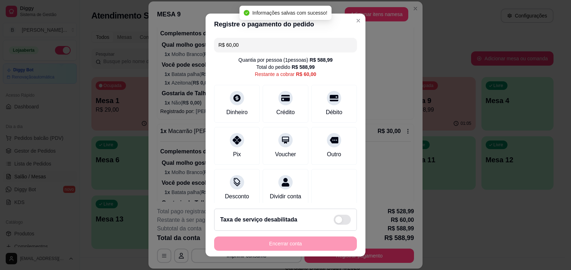
click at [283, 43] on input "R$ 60,00" at bounding box center [285, 45] width 134 height 14
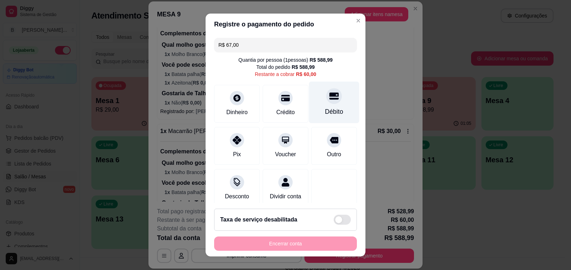
click at [327, 108] on div "Débito" at bounding box center [334, 111] width 18 height 9
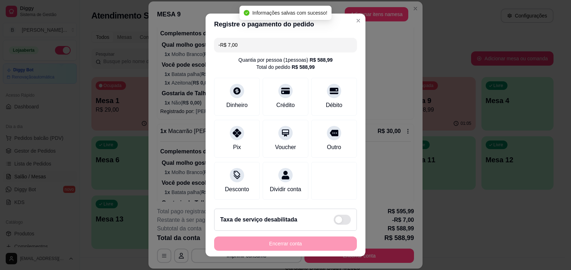
click at [284, 40] on input "-R$ 7,00" at bounding box center [285, 45] width 134 height 14
click at [284, 47] on input "-R$ 7,00" at bounding box center [285, 45] width 134 height 14
click at [269, 44] on input "-R$ 7,00" at bounding box center [285, 45] width 134 height 14
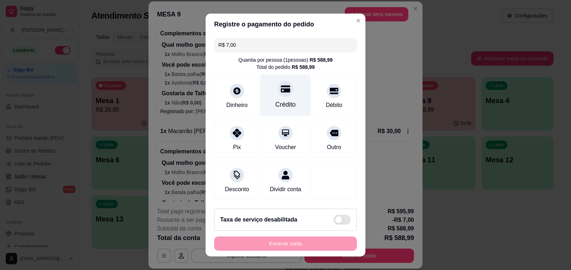
click at [275, 99] on div "Crédito" at bounding box center [285, 96] width 50 height 42
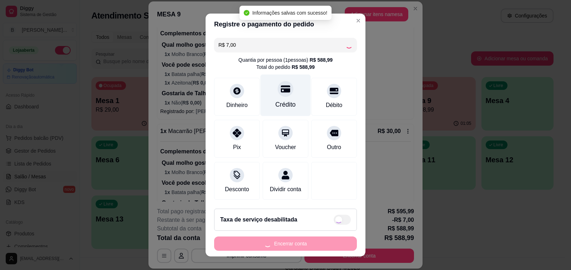
type input "-R$ 14,00"
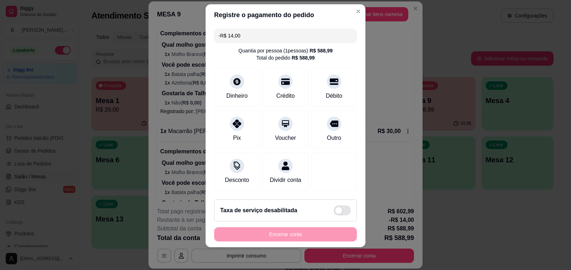
scroll to position [208, 0]
